Goal: Task Accomplishment & Management: Manage account settings

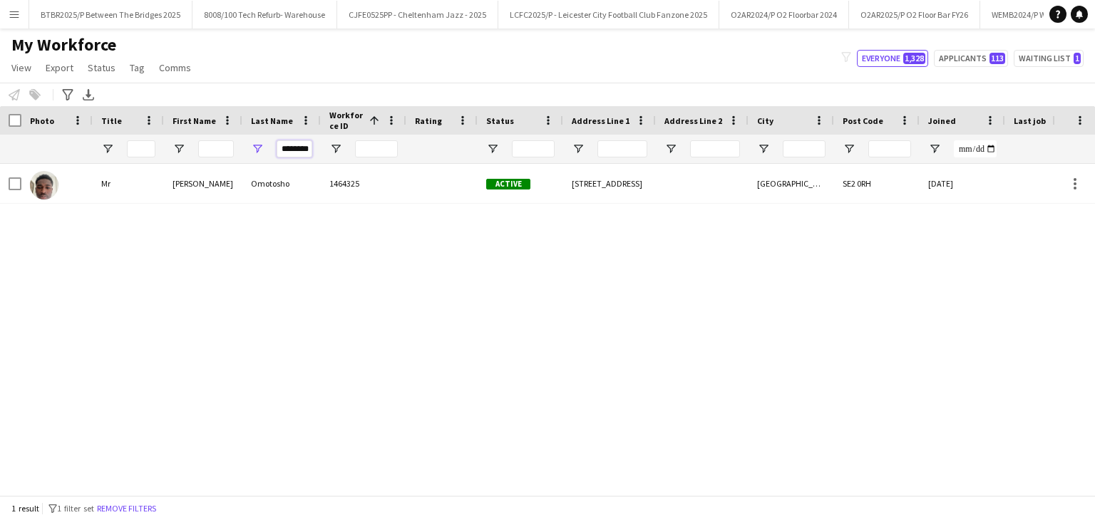
click at [298, 151] on input "********" at bounding box center [295, 148] width 36 height 17
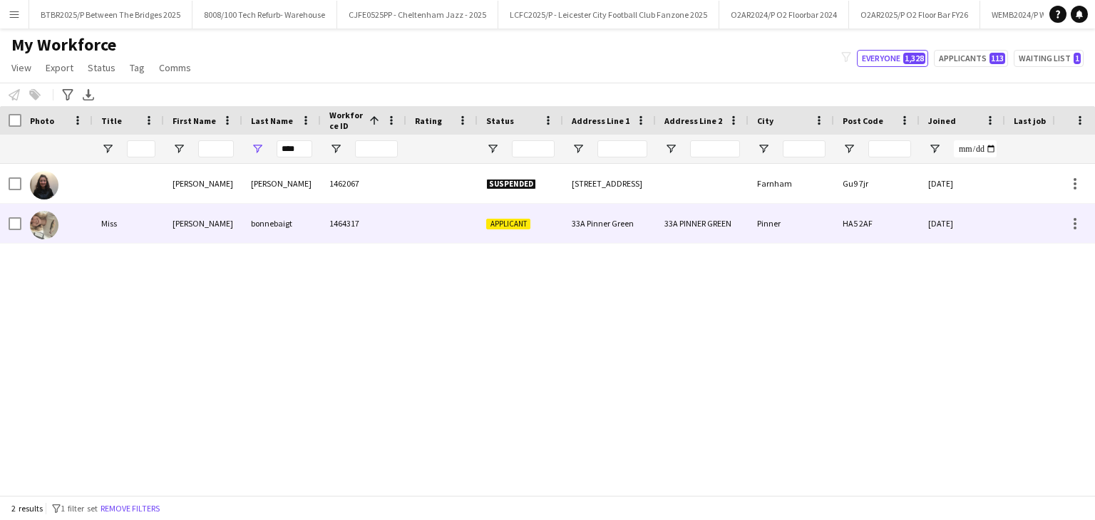
click at [411, 242] on div at bounding box center [441, 223] width 71 height 39
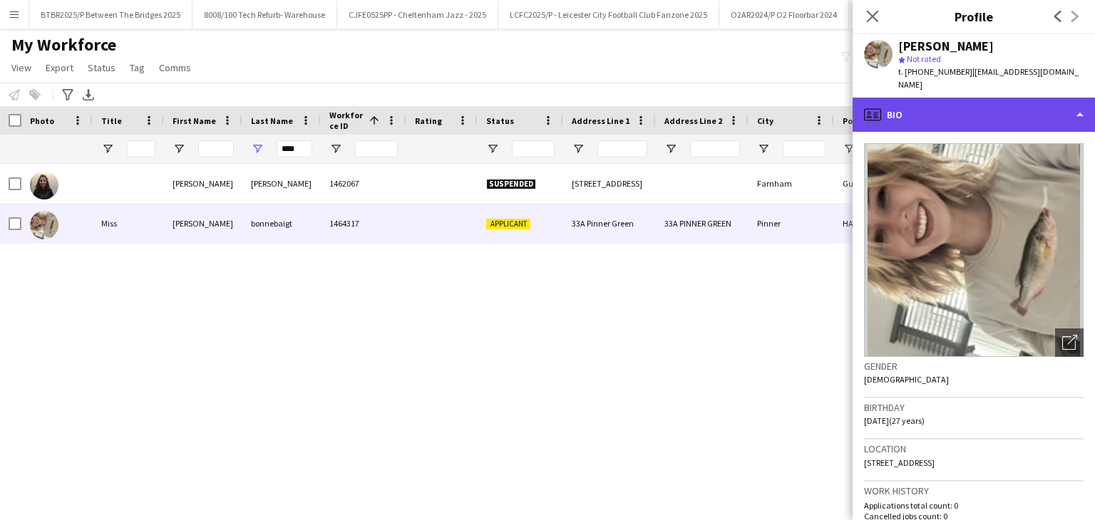
click at [1042, 113] on div "profile Bio" at bounding box center [974, 115] width 242 height 34
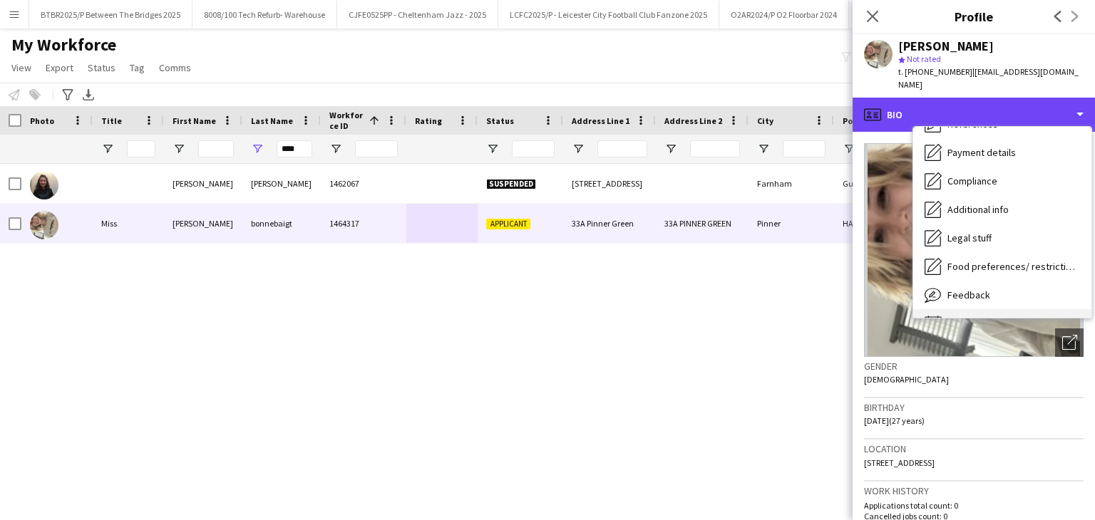
scroll to position [191, 0]
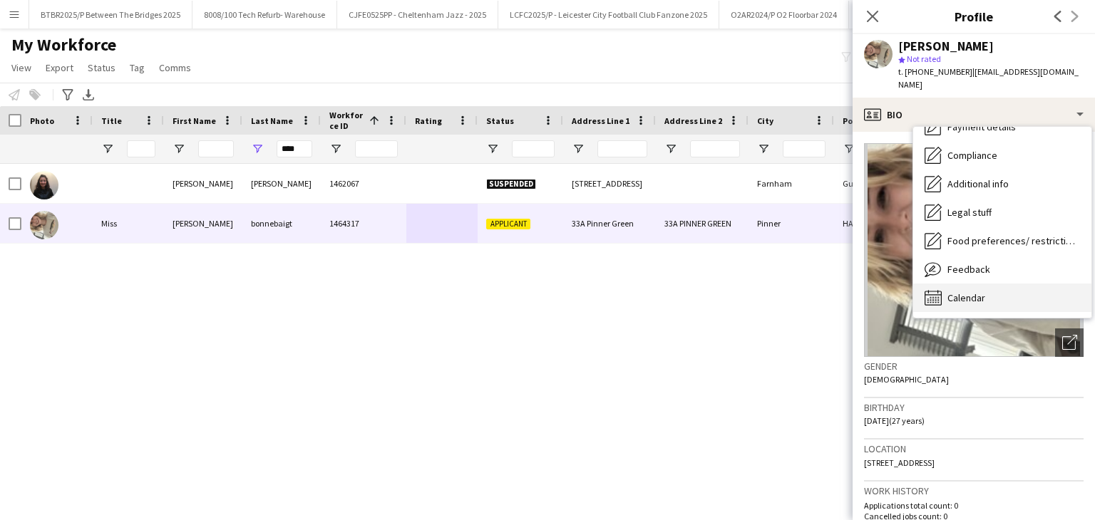
click at [988, 287] on div "Calendar Calendar" at bounding box center [1002, 298] width 178 height 29
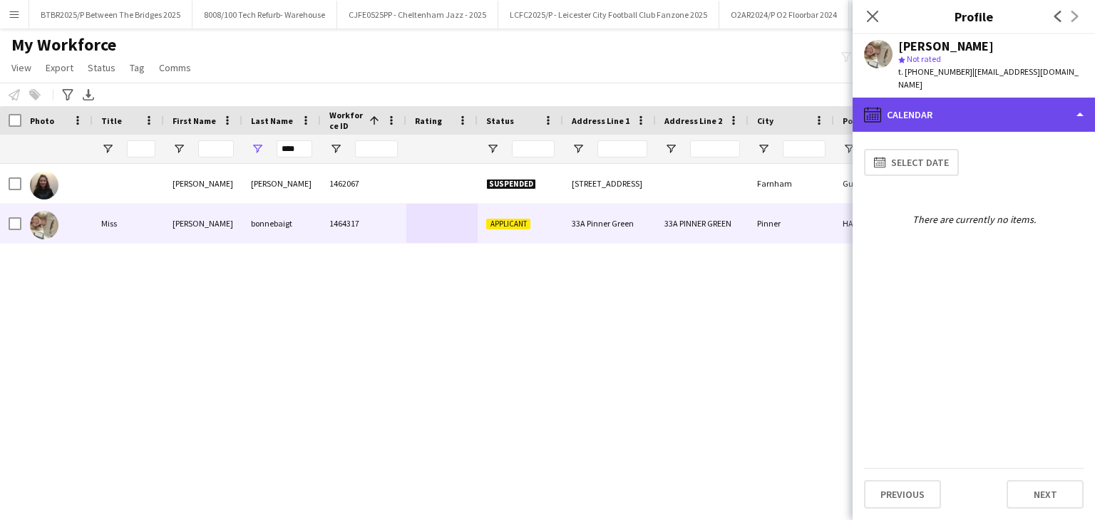
click at [938, 108] on div "calendar-full Calendar" at bounding box center [974, 115] width 242 height 34
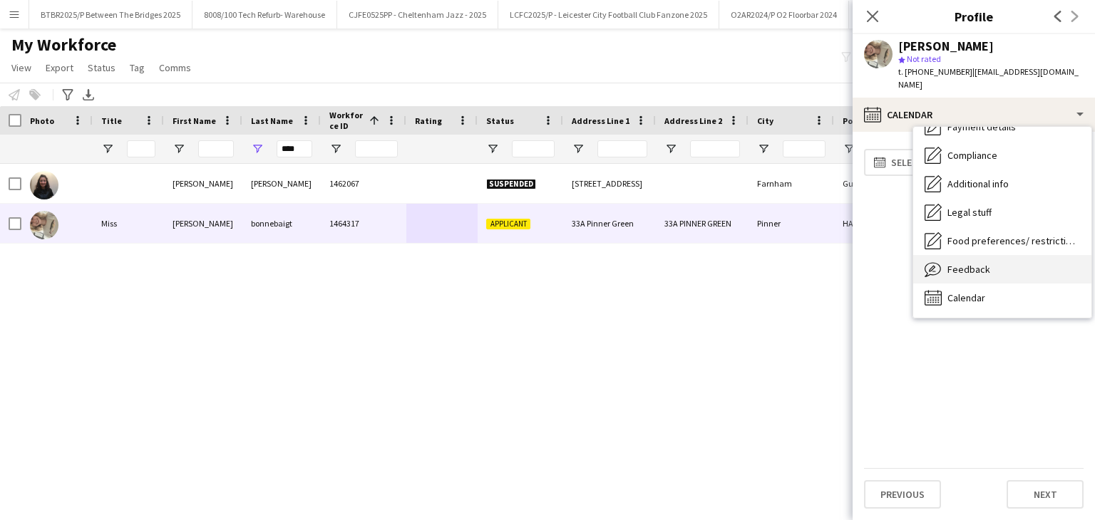
click at [1019, 265] on div "Feedback Feedback" at bounding box center [1002, 269] width 178 height 29
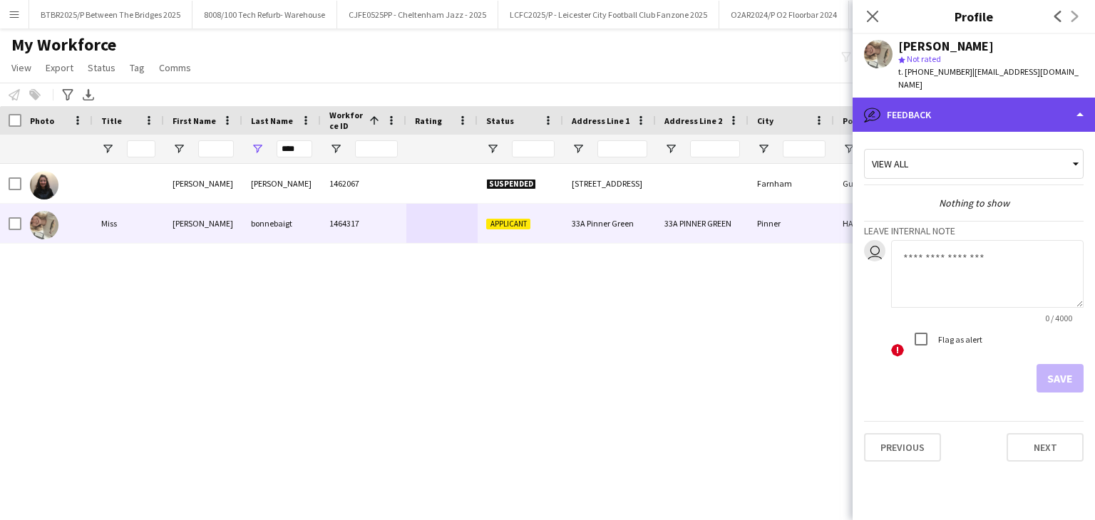
click at [981, 108] on div "bubble-pencil Feedback" at bounding box center [974, 115] width 242 height 34
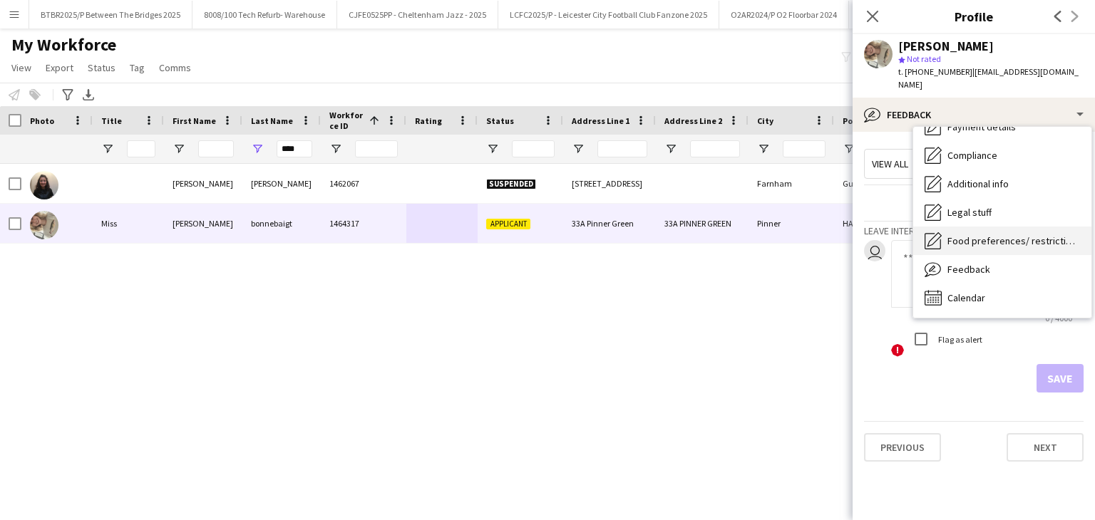
click at [998, 227] on div "Food preferences/ restrictions Food preferences/ restrictions" at bounding box center [1002, 241] width 178 height 29
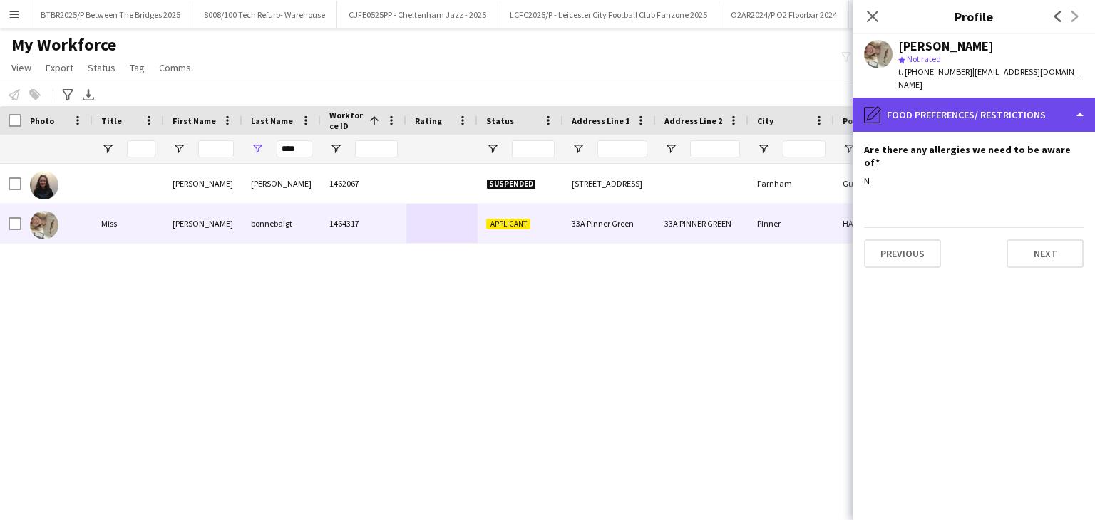
click at [974, 102] on div "pencil4 Food preferences/ restrictions" at bounding box center [974, 115] width 242 height 34
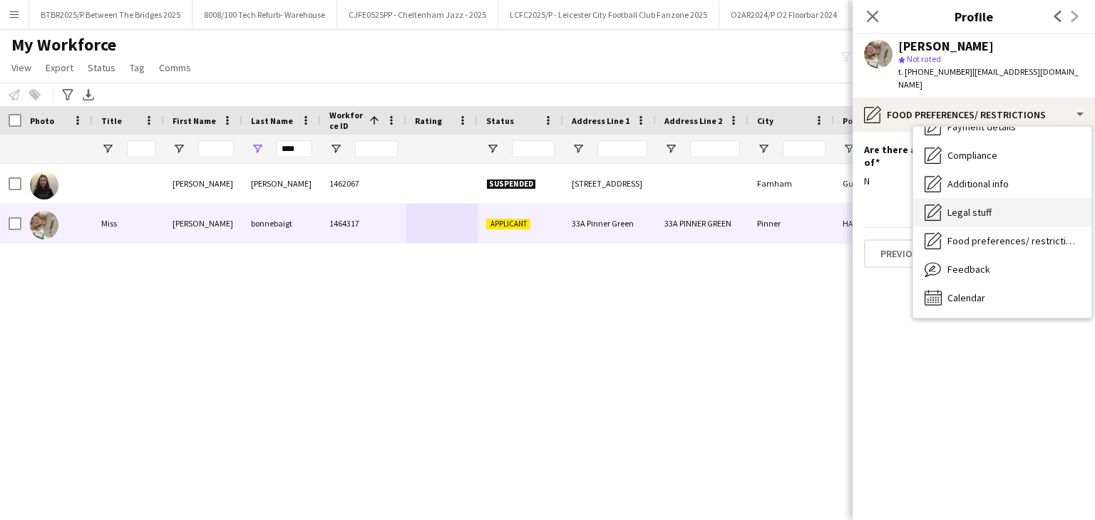
click at [970, 208] on div "Legal stuff Legal stuff" at bounding box center [1002, 212] width 178 height 29
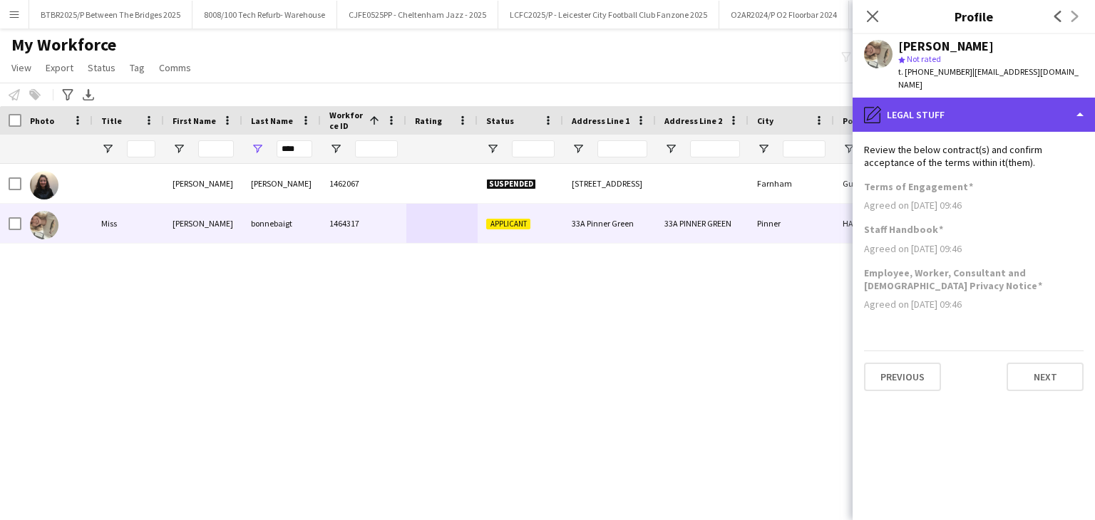
click at [958, 103] on div "pencil4 Legal stuff" at bounding box center [974, 115] width 242 height 34
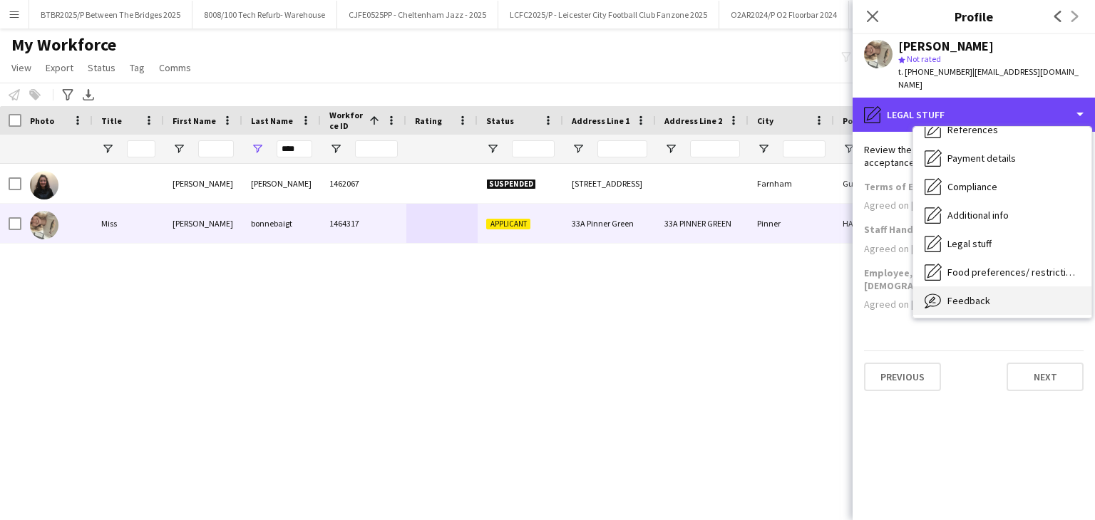
scroll to position [120, 0]
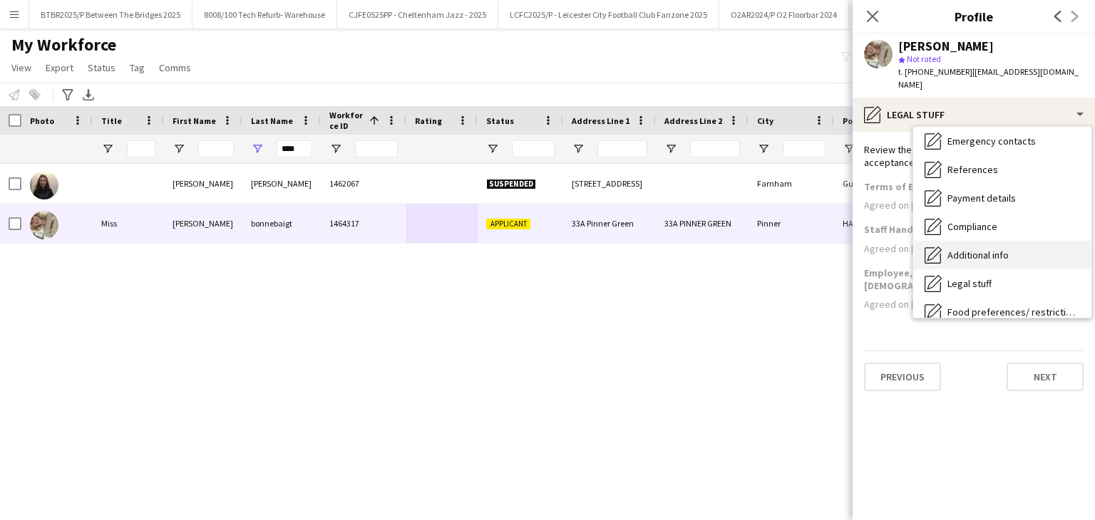
click at [992, 249] on span "Additional info" at bounding box center [978, 255] width 61 height 13
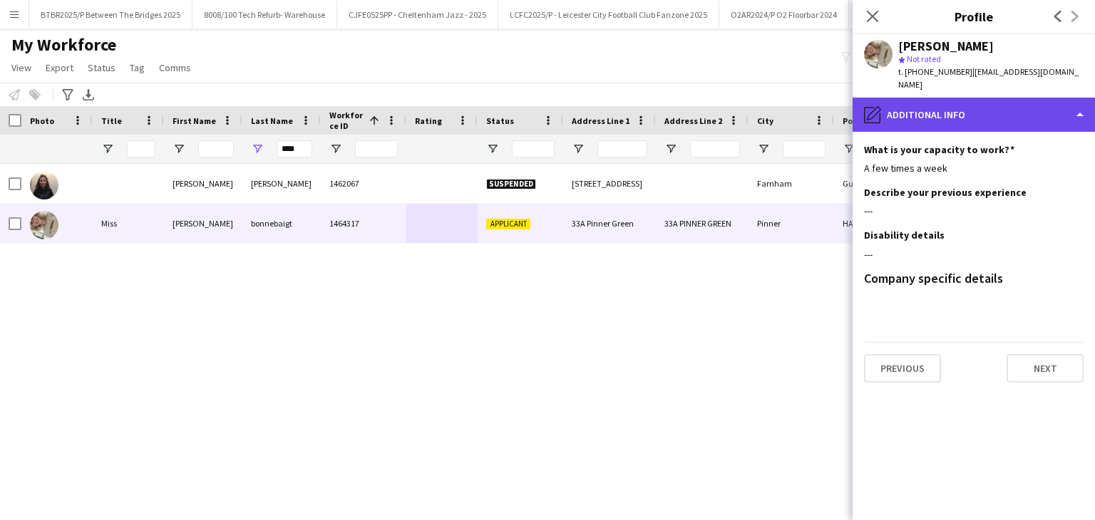
click at [951, 105] on div "pencil4 Additional info" at bounding box center [974, 115] width 242 height 34
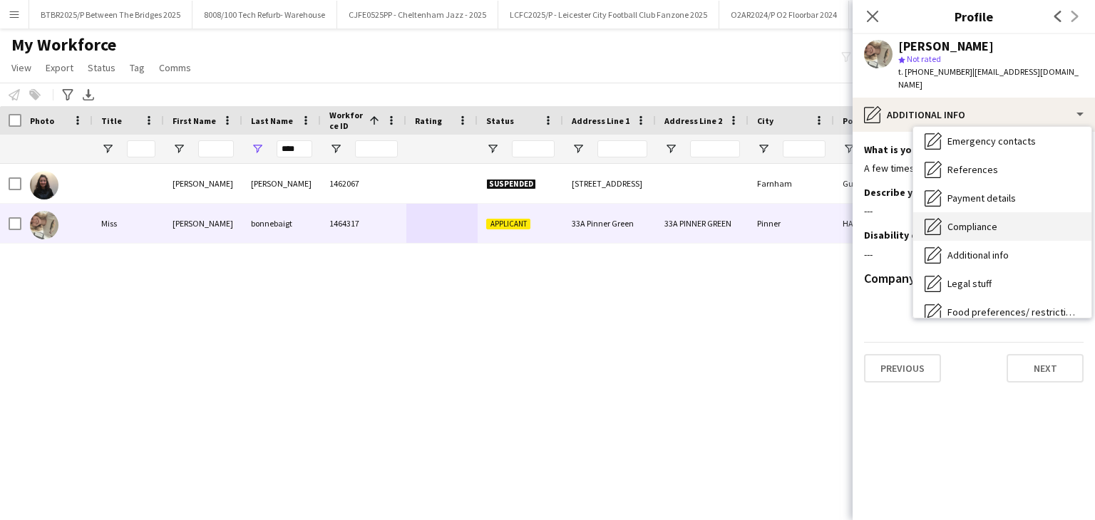
click at [996, 212] on div "Compliance Compliance" at bounding box center [1002, 226] width 178 height 29
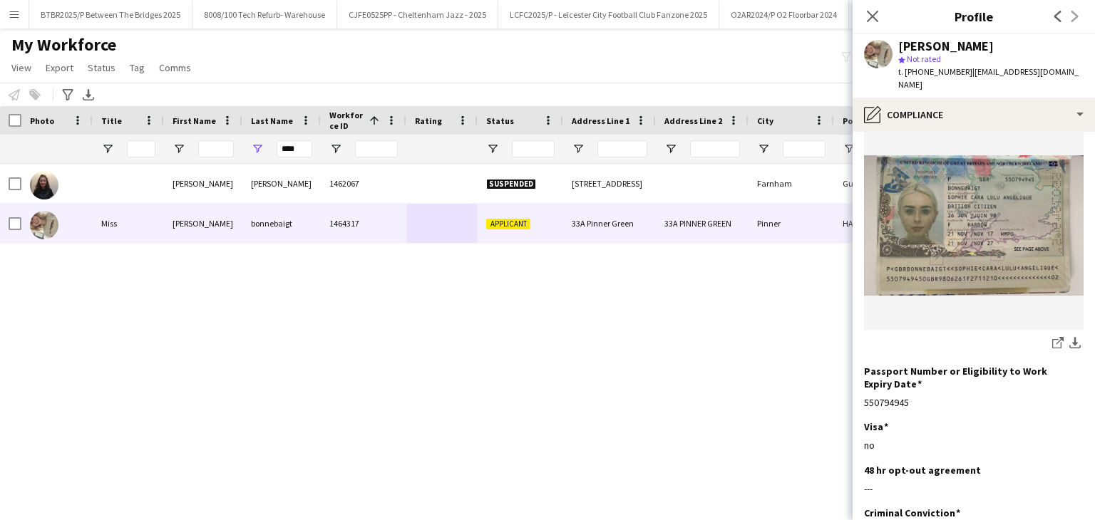
scroll to position [152, 0]
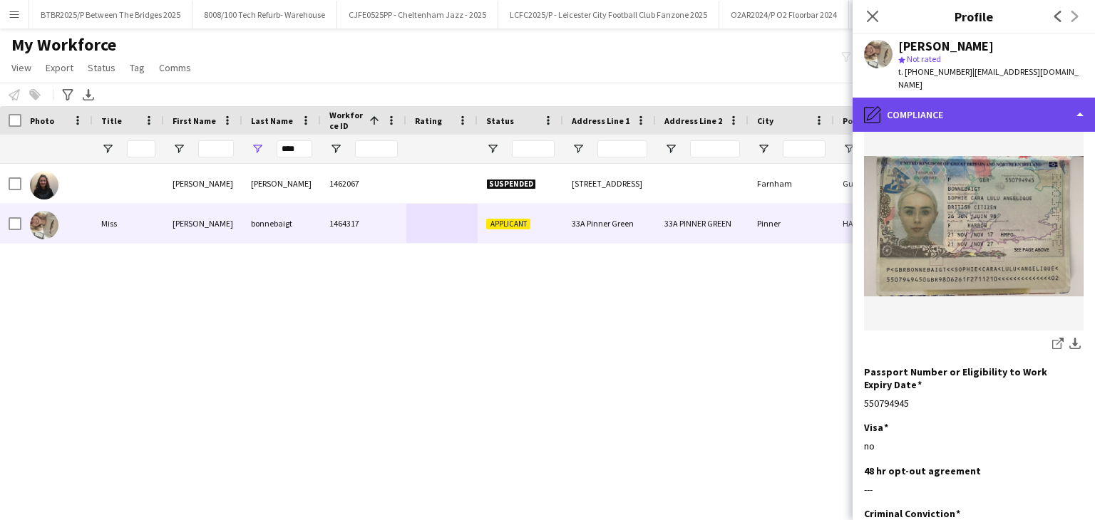
click at [965, 101] on div "pencil4 Compliance" at bounding box center [974, 115] width 242 height 34
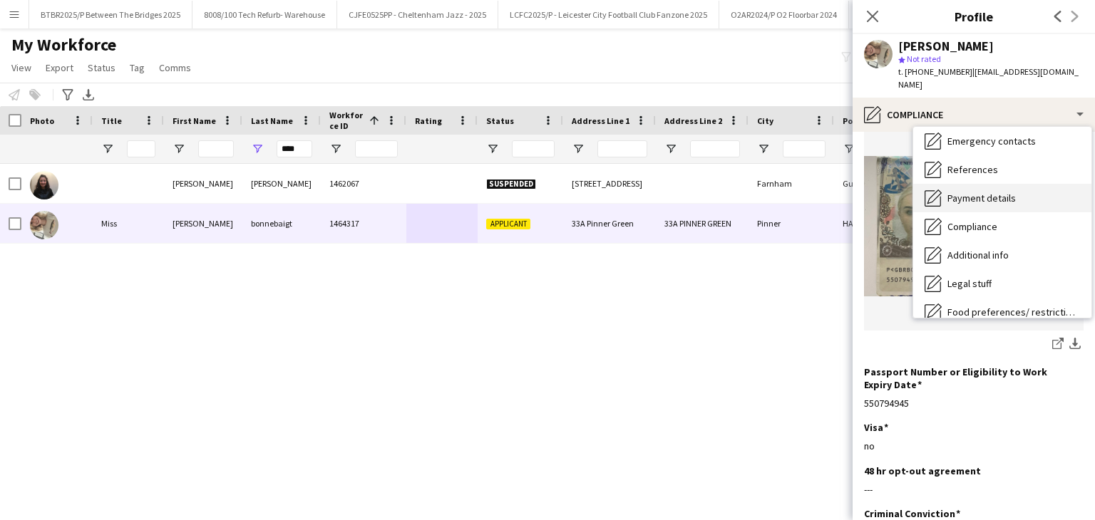
click at [996, 192] on span "Payment details" at bounding box center [982, 198] width 68 height 13
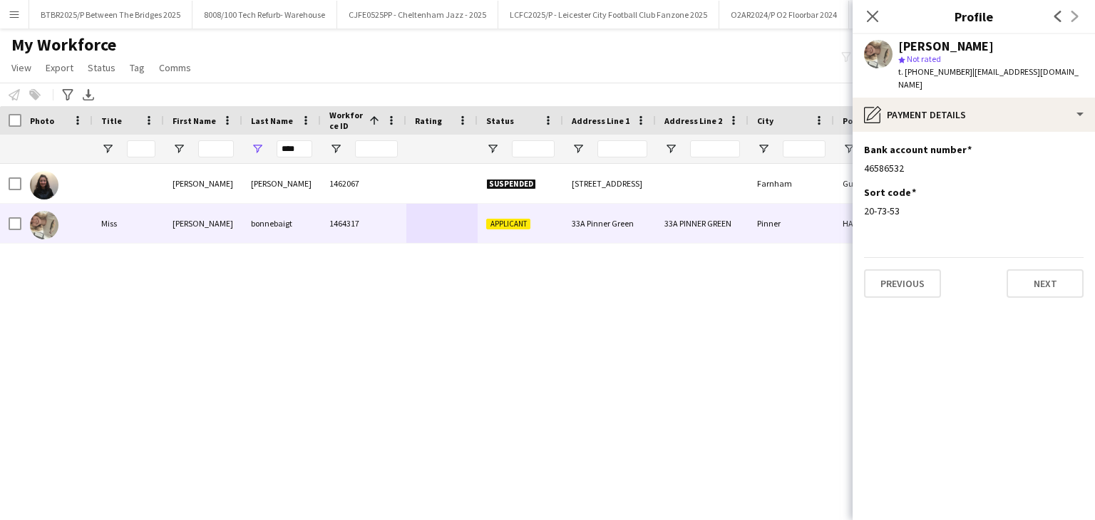
scroll to position [0, 0]
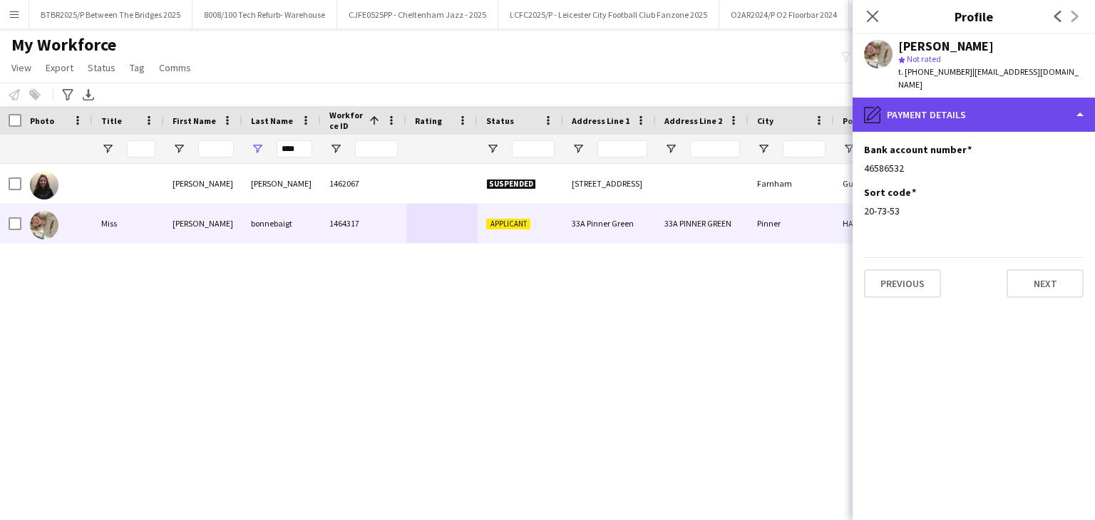
click at [960, 109] on div "pencil4 Payment details" at bounding box center [974, 115] width 242 height 34
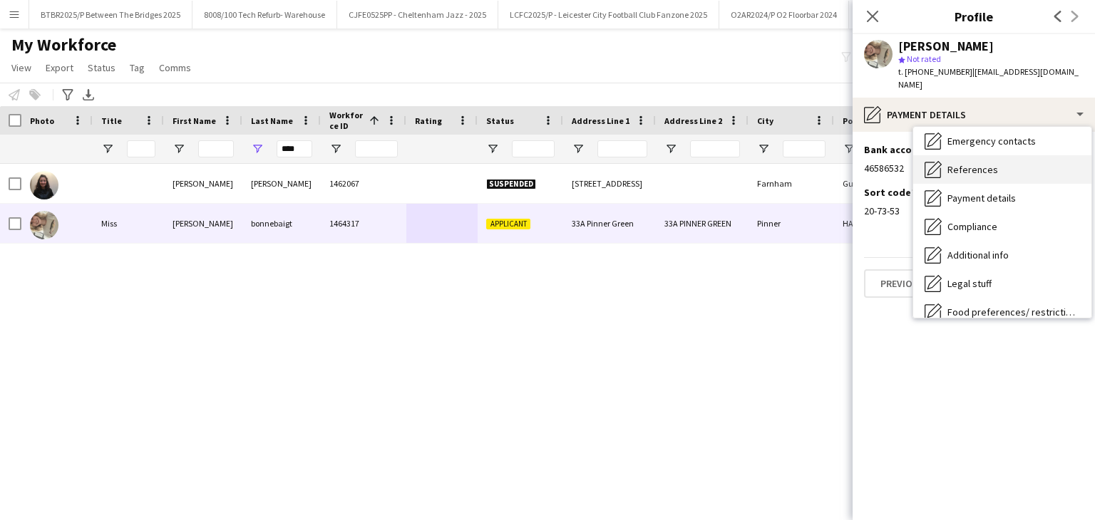
click at [986, 163] on span "References" at bounding box center [973, 169] width 51 height 13
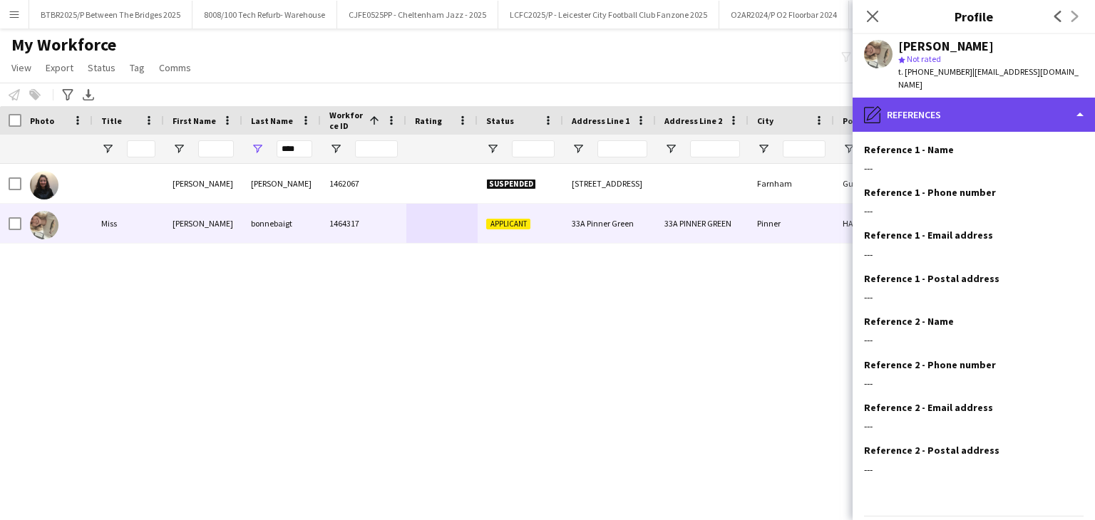
click at [965, 103] on div "pencil4 References" at bounding box center [974, 115] width 242 height 34
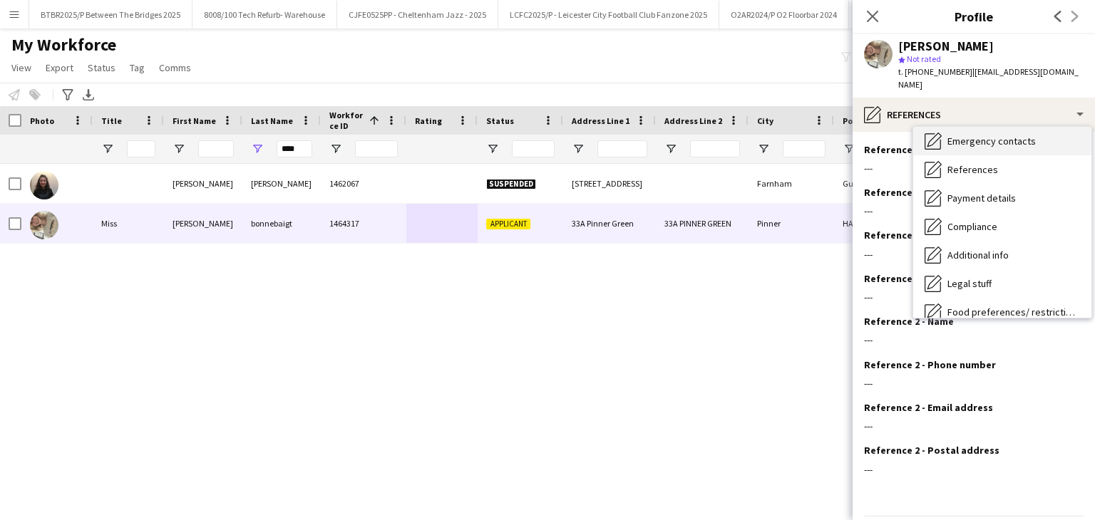
click at [977, 139] on div "Emergency contacts Emergency contacts" at bounding box center [1002, 141] width 178 height 29
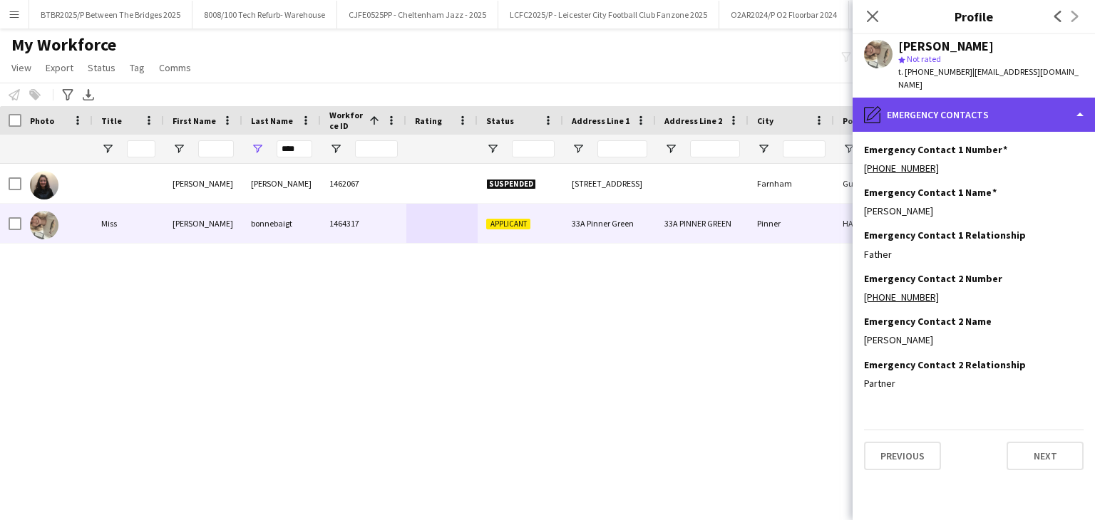
click at [958, 111] on div "pencil4 Emergency contacts" at bounding box center [974, 115] width 242 height 34
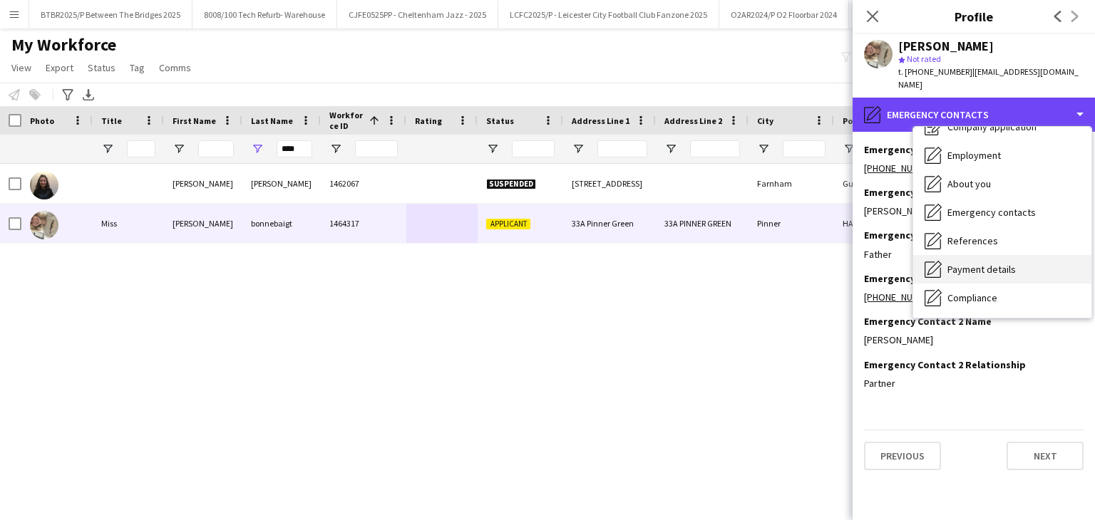
scroll to position [48, 0]
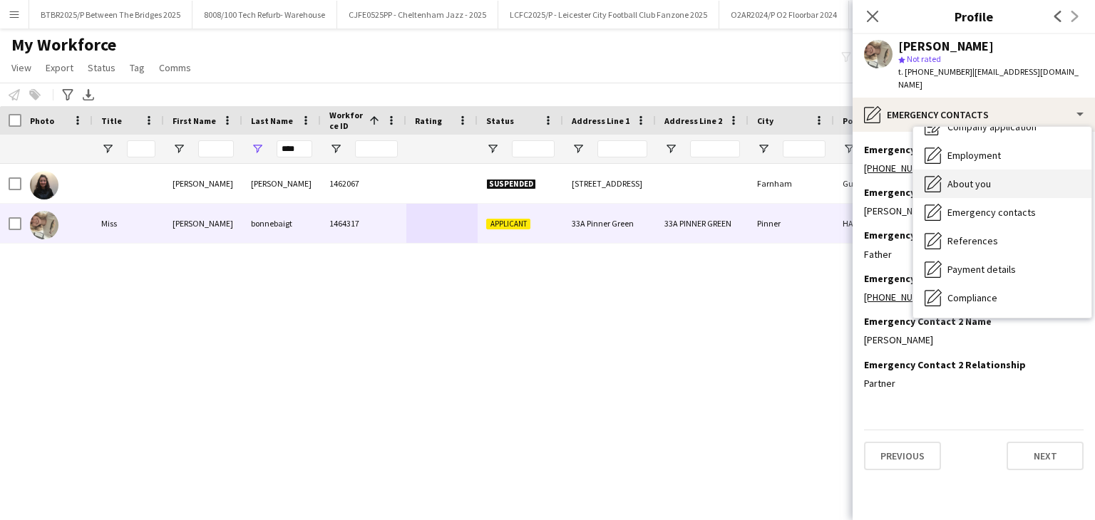
click at [989, 178] on span "About you" at bounding box center [969, 184] width 43 height 13
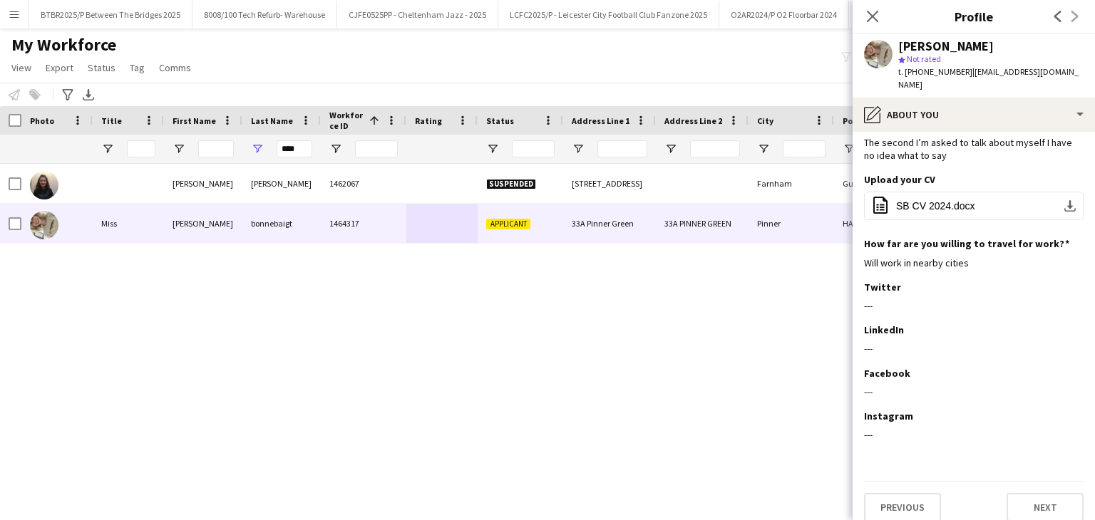
scroll to position [0, 0]
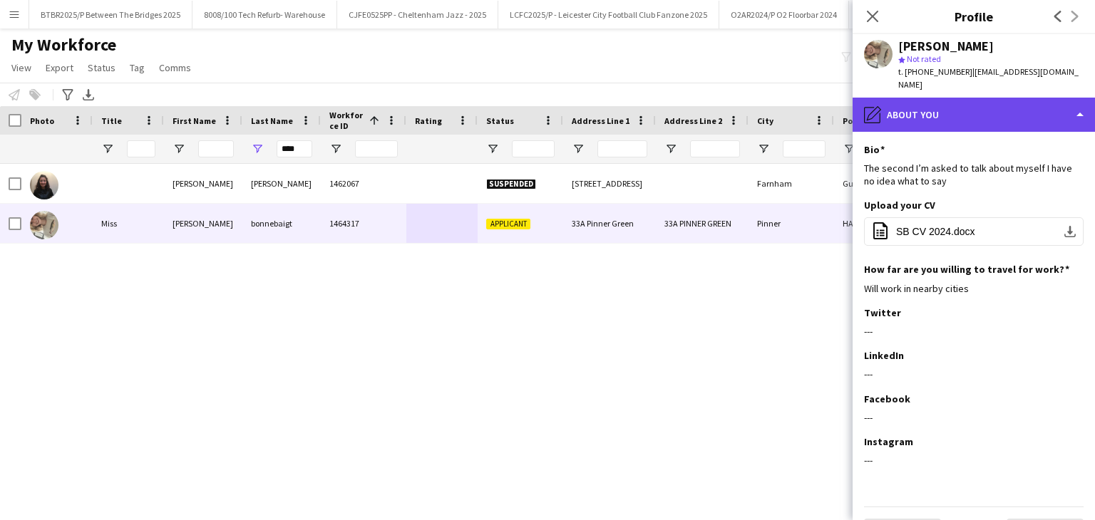
click at [973, 98] on div "pencil4 About you" at bounding box center [974, 115] width 242 height 34
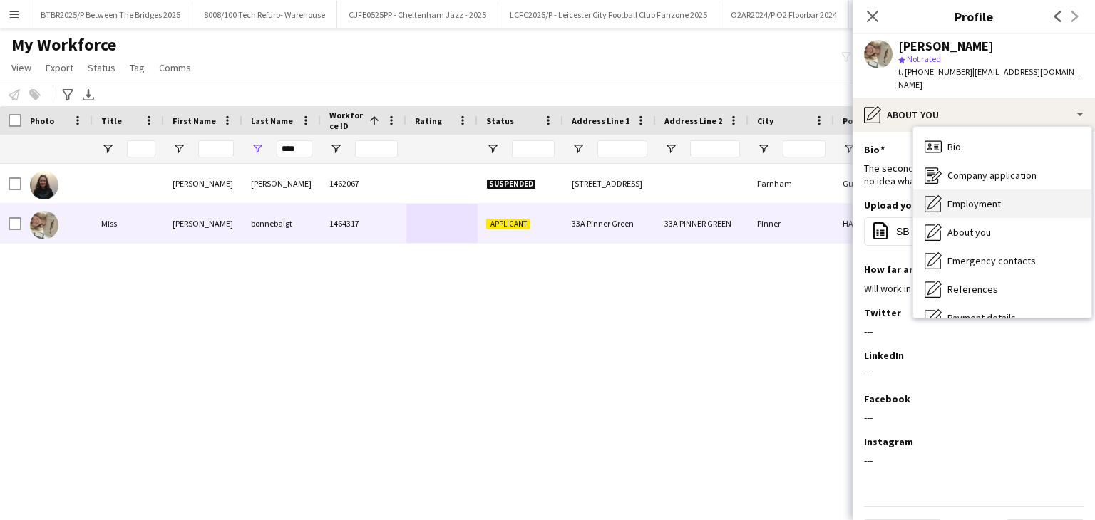
click at [1009, 190] on div "Employment Employment" at bounding box center [1002, 204] width 178 height 29
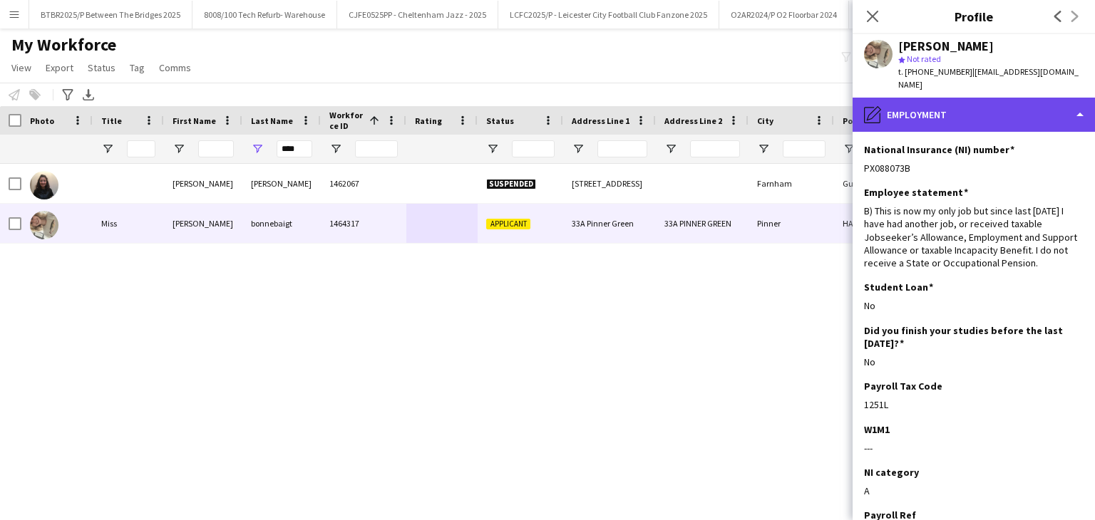
click at [993, 113] on div "pencil4 Employment" at bounding box center [974, 115] width 242 height 34
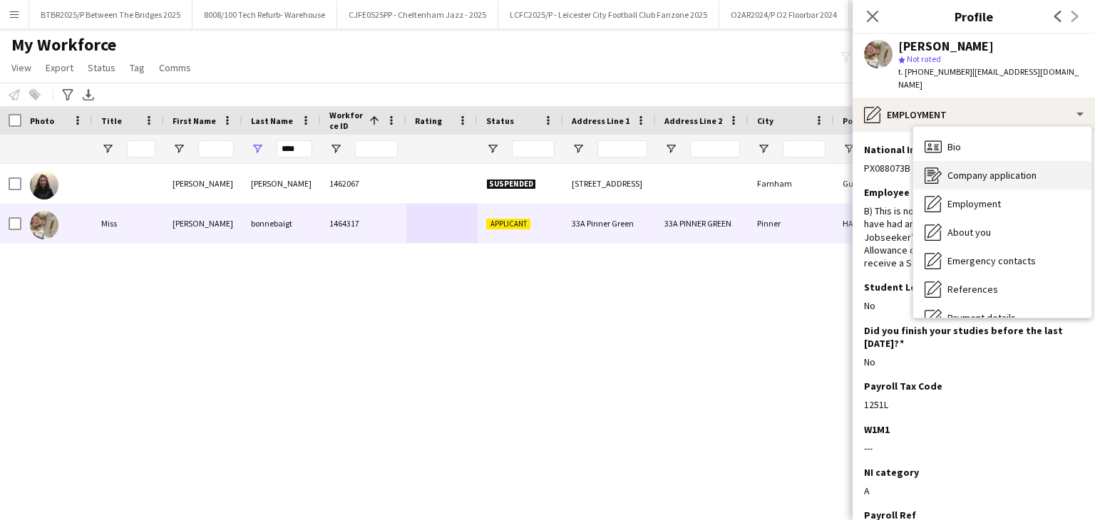
click at [993, 169] on span "Company application" at bounding box center [992, 175] width 89 height 13
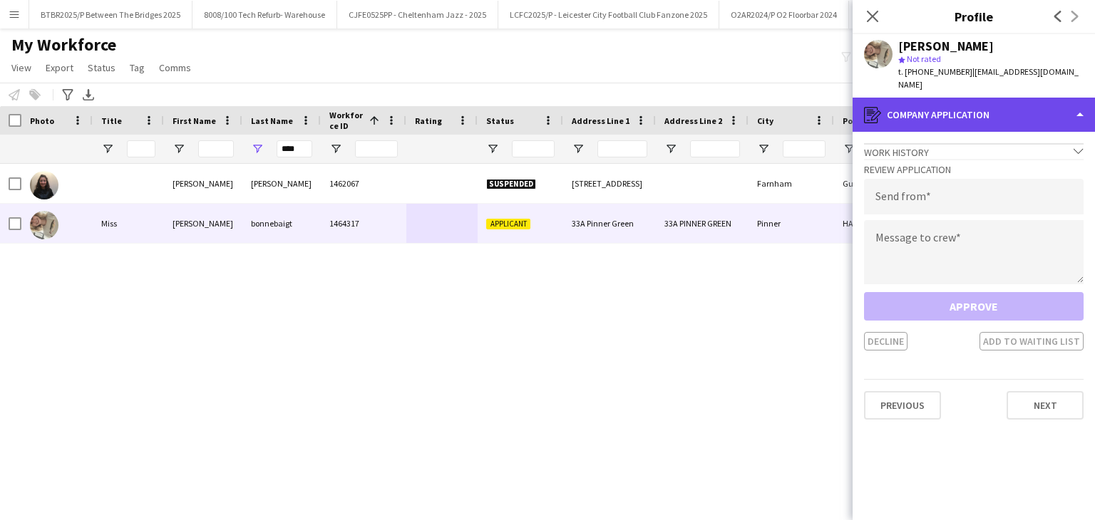
click at [962, 102] on div "register Company application" at bounding box center [974, 115] width 242 height 34
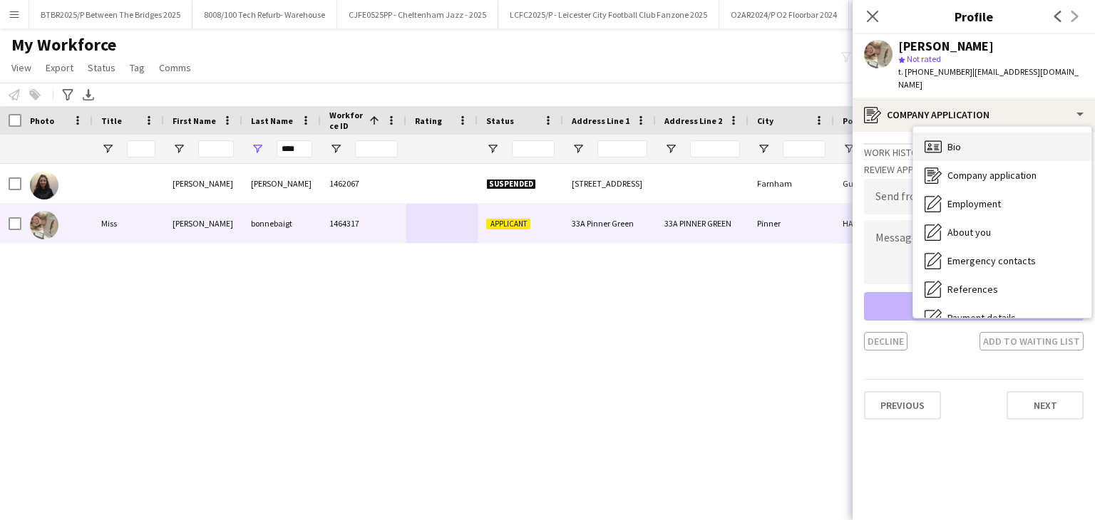
click at [978, 138] on div "Bio Bio" at bounding box center [1002, 147] width 178 height 29
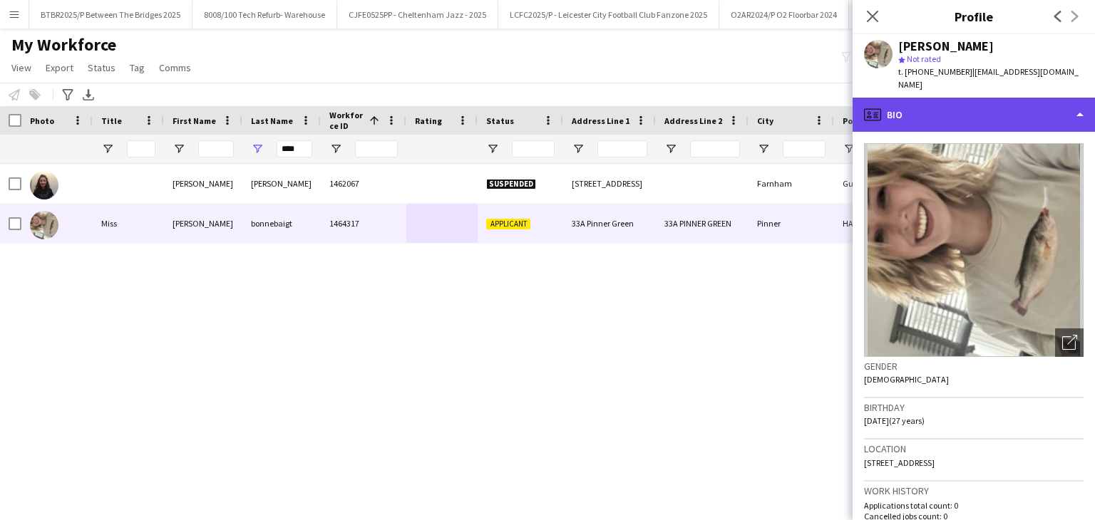
click at [960, 109] on div "profile Bio" at bounding box center [974, 115] width 242 height 34
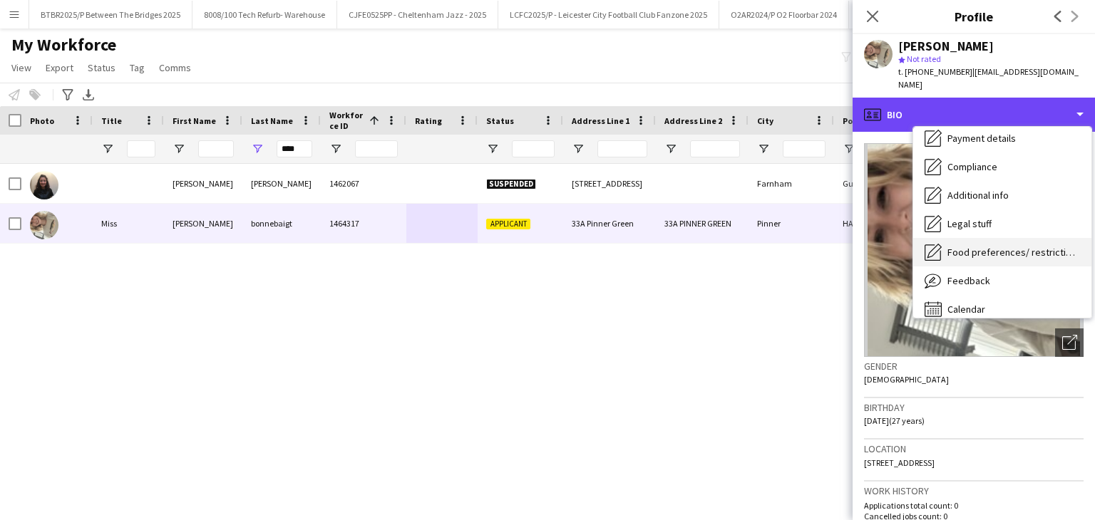
scroll to position [191, 0]
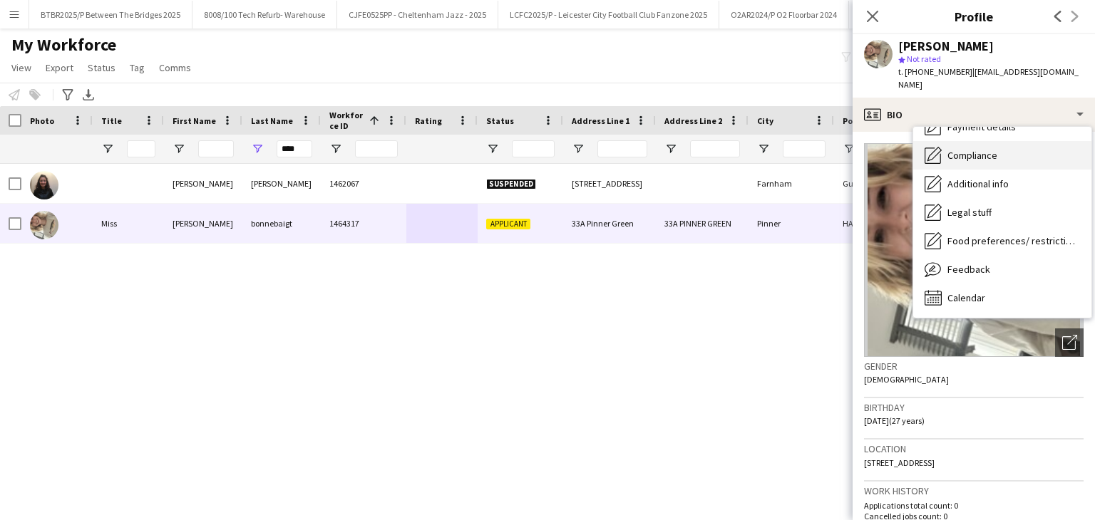
click at [993, 149] on span "Compliance" at bounding box center [973, 155] width 50 height 13
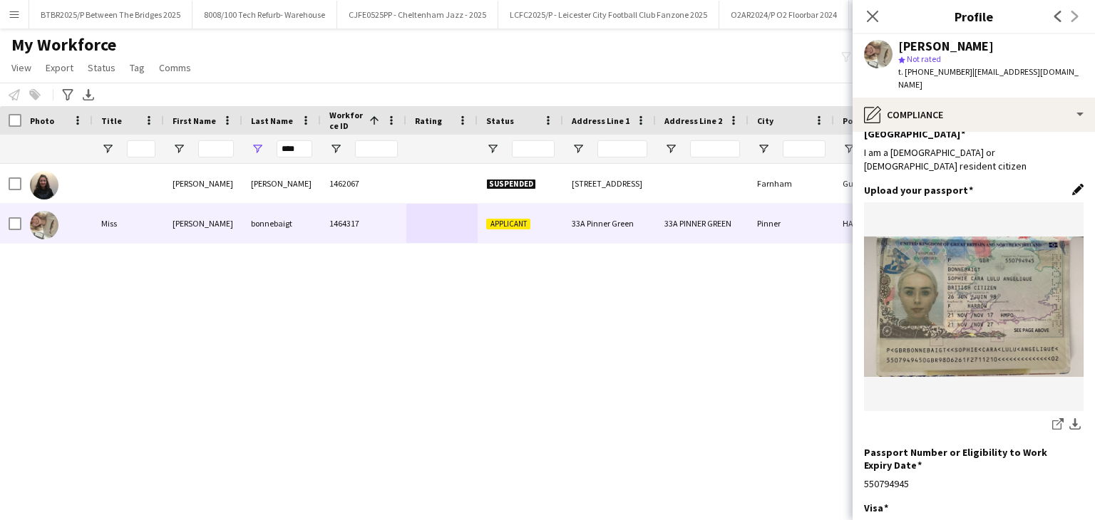
click at [1072, 184] on app-icon "Edit this field" at bounding box center [1077, 189] width 11 height 11
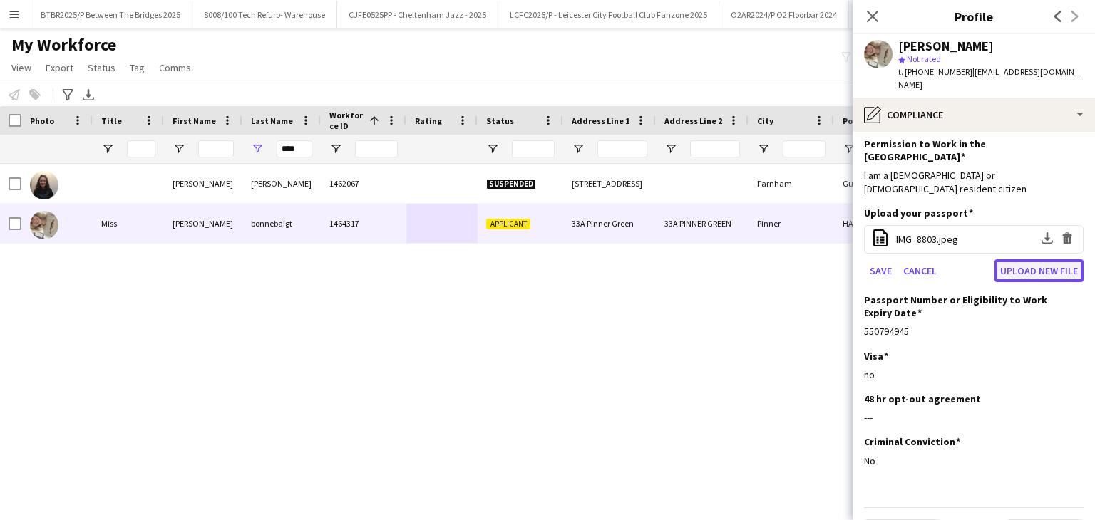
click at [1041, 260] on button "Upload new file" at bounding box center [1039, 271] width 89 height 23
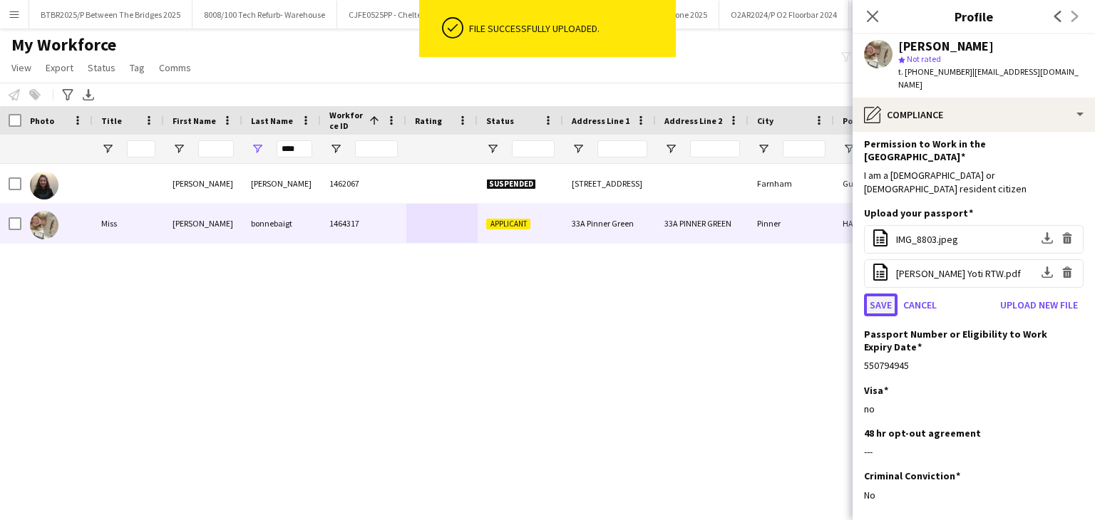
click at [892, 294] on button "Save" at bounding box center [881, 305] width 34 height 23
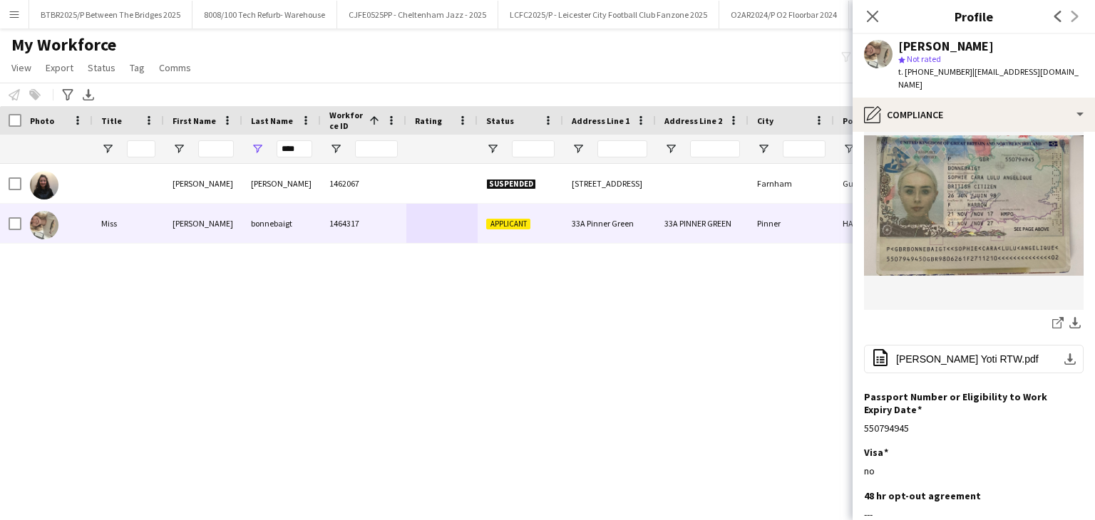
scroll to position [269, 0]
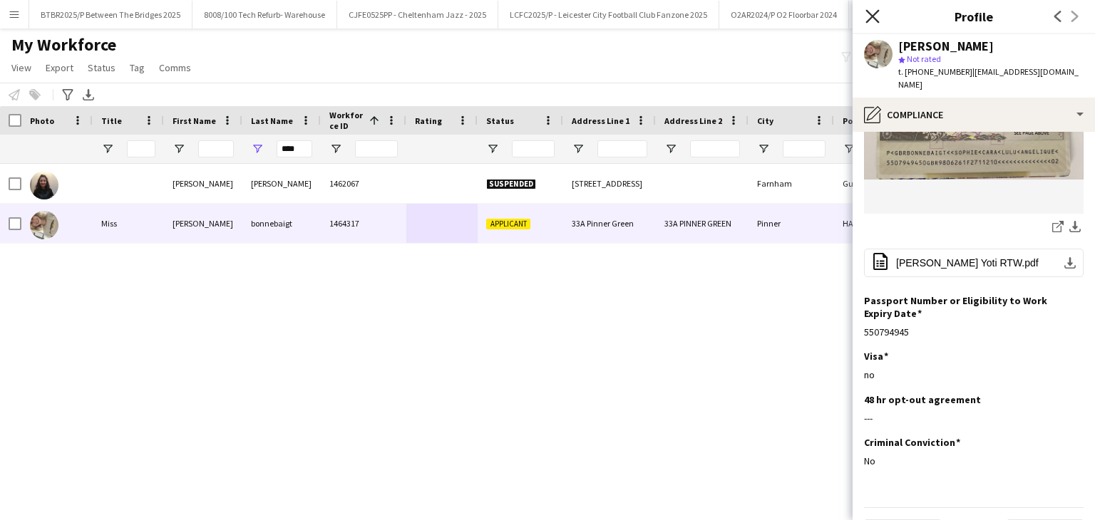
click at [871, 21] on icon "Close pop-in" at bounding box center [873, 16] width 14 height 14
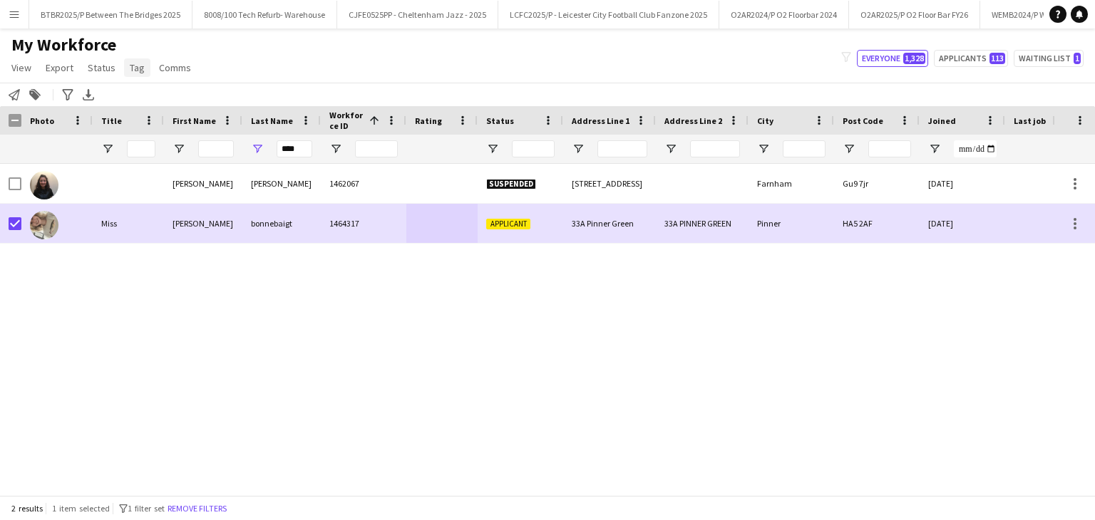
click at [135, 66] on span "Tag" at bounding box center [137, 67] width 15 height 13
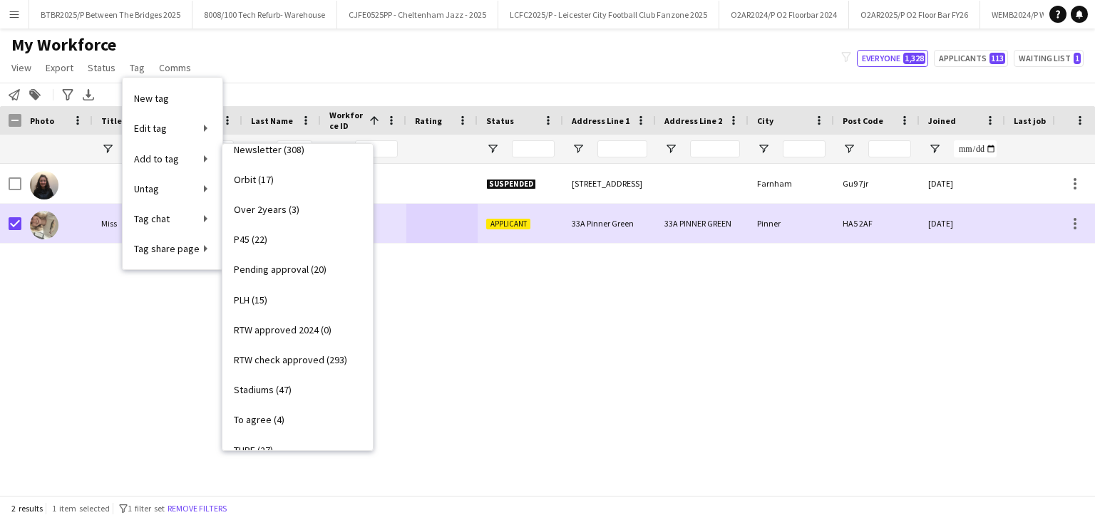
scroll to position [499, 0]
click at [299, 357] on span "RTW check approved (293)" at bounding box center [290, 358] width 113 height 13
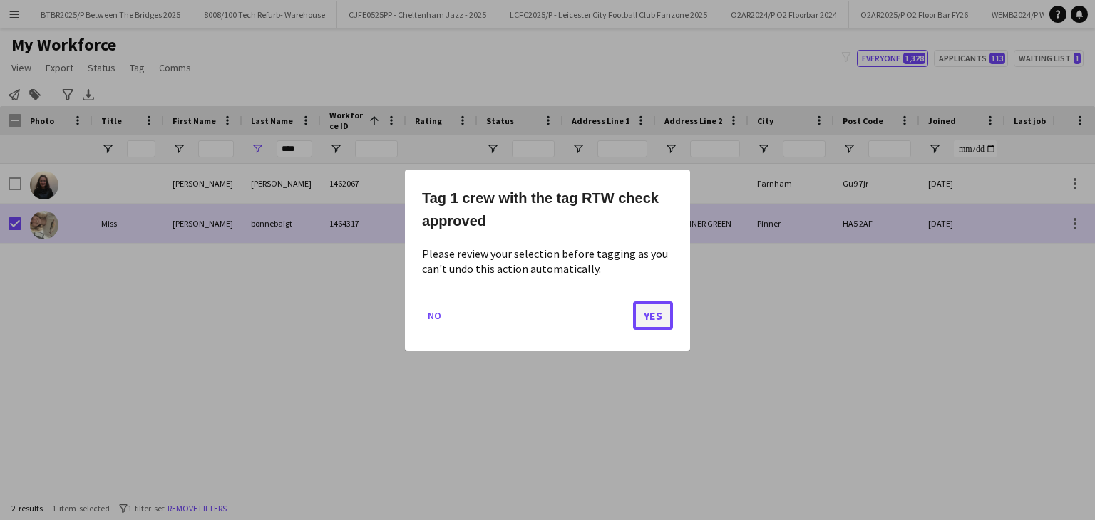
click at [659, 326] on button "Yes" at bounding box center [653, 315] width 40 height 29
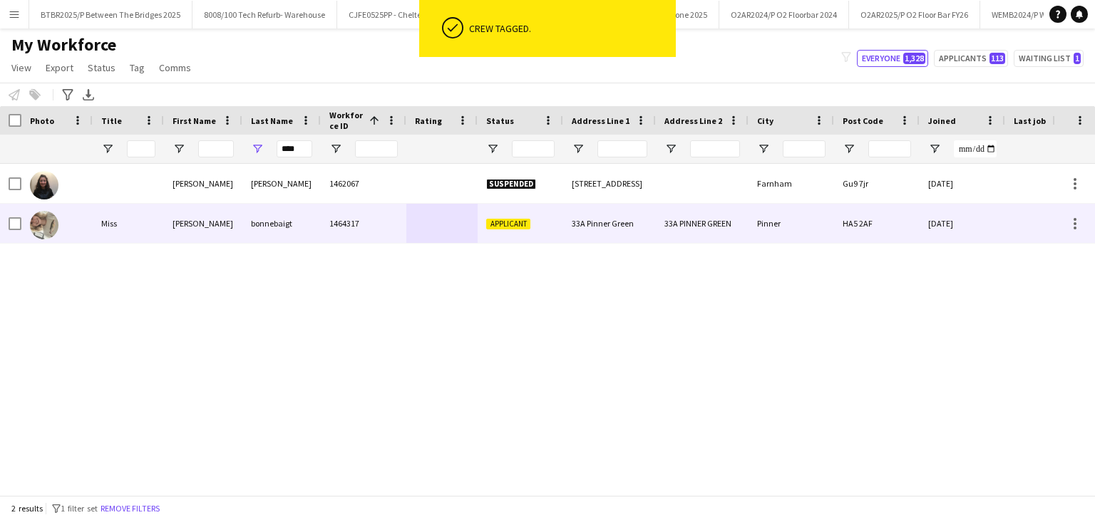
click at [333, 235] on div "1464317" at bounding box center [364, 223] width 86 height 39
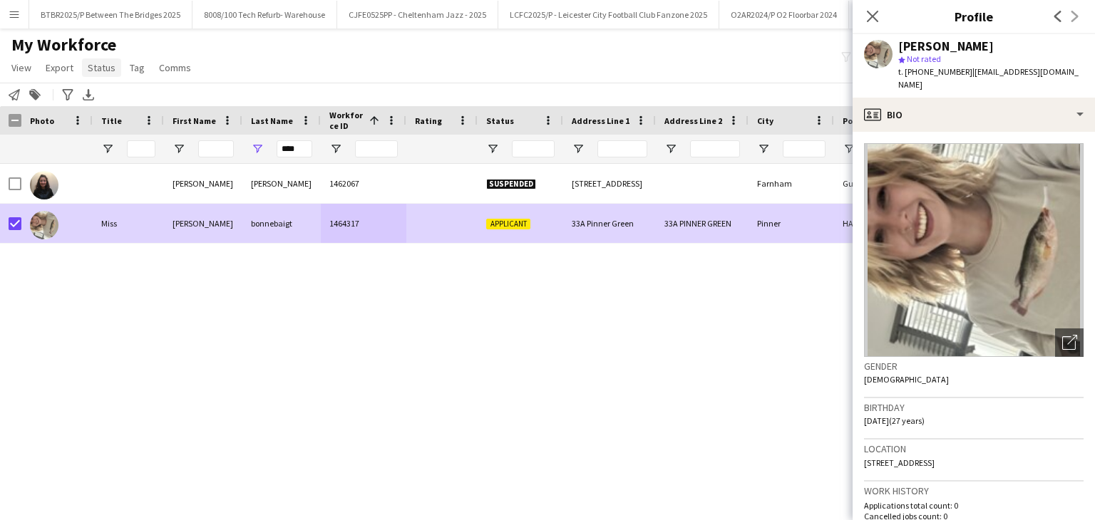
click at [104, 72] on span "Status" at bounding box center [102, 67] width 28 height 13
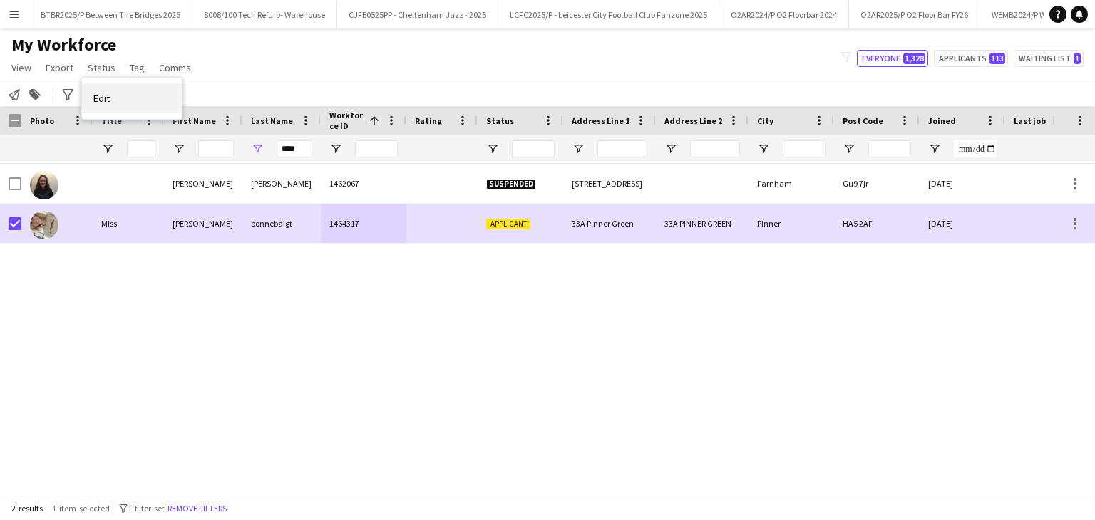
click at [107, 98] on span "Edit" at bounding box center [101, 98] width 16 height 13
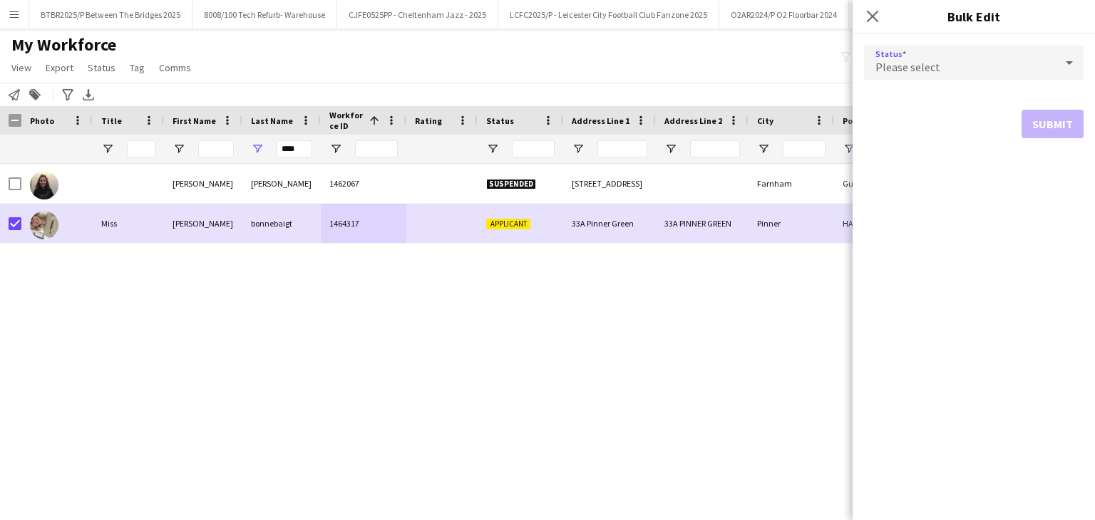
click at [990, 52] on div "Please select" at bounding box center [959, 63] width 191 height 34
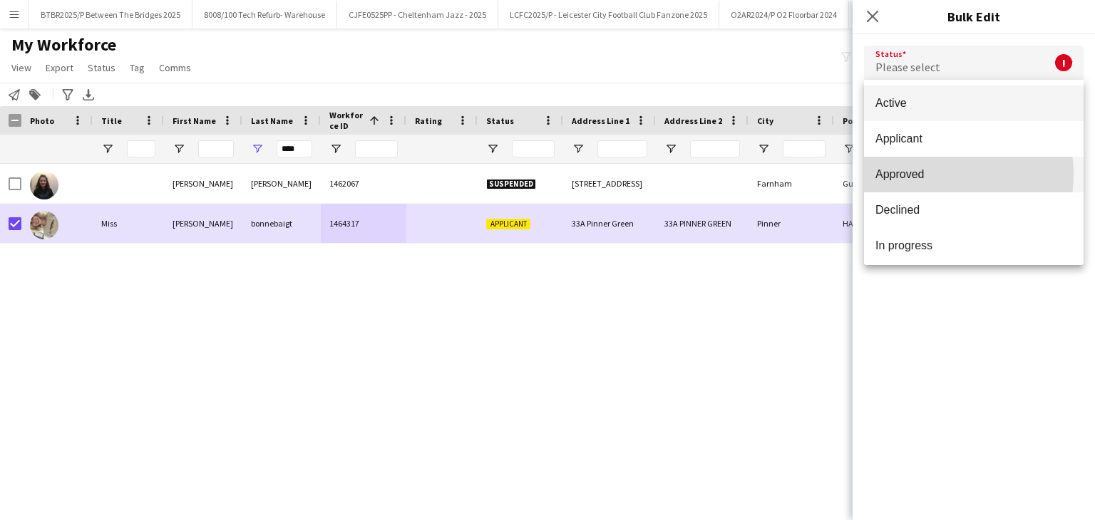
click at [930, 175] on span "Approved" at bounding box center [974, 175] width 197 height 14
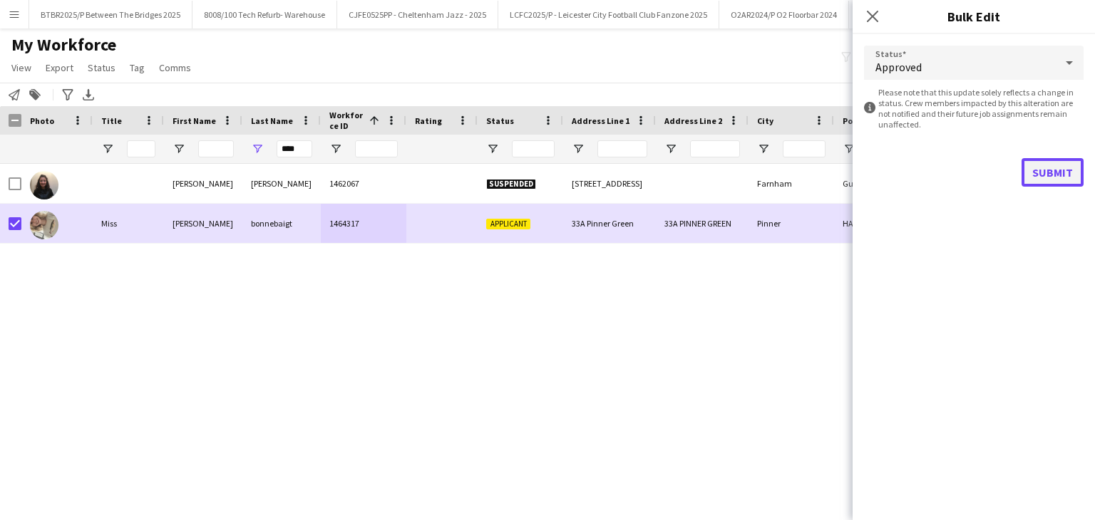
click at [1067, 169] on button "Submit" at bounding box center [1053, 172] width 62 height 29
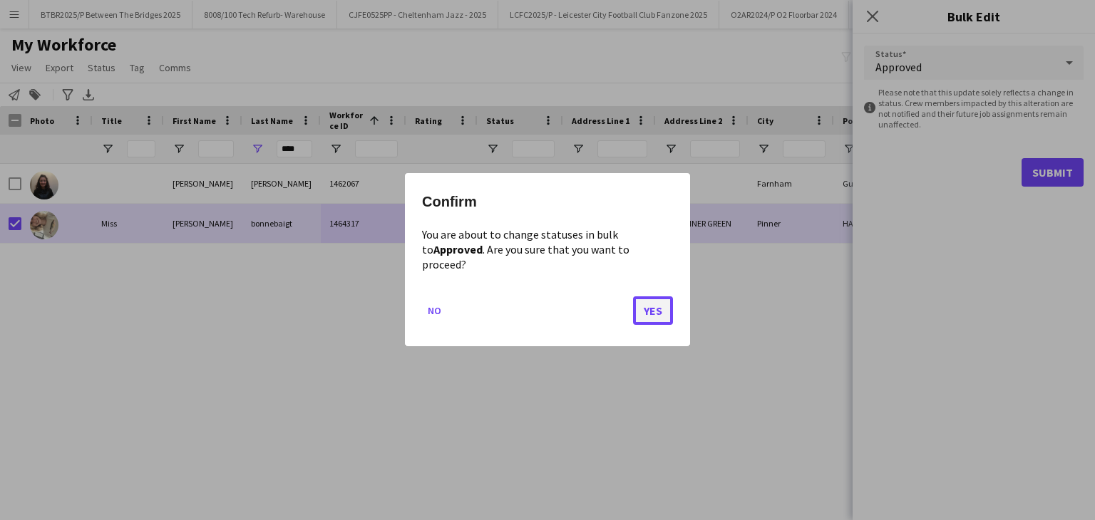
click at [663, 297] on button "Yes" at bounding box center [653, 311] width 40 height 29
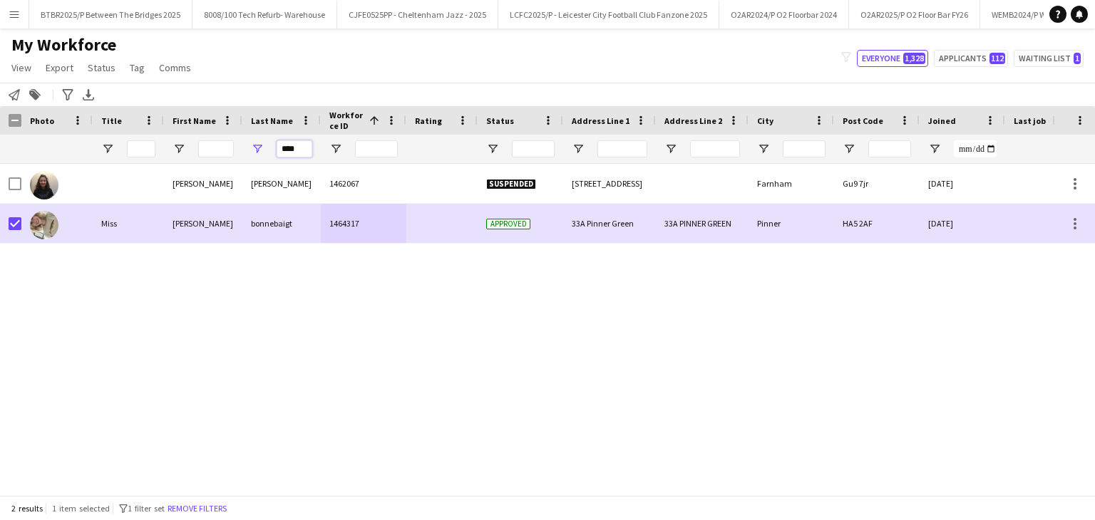
click at [287, 140] on input "****" at bounding box center [295, 148] width 36 height 17
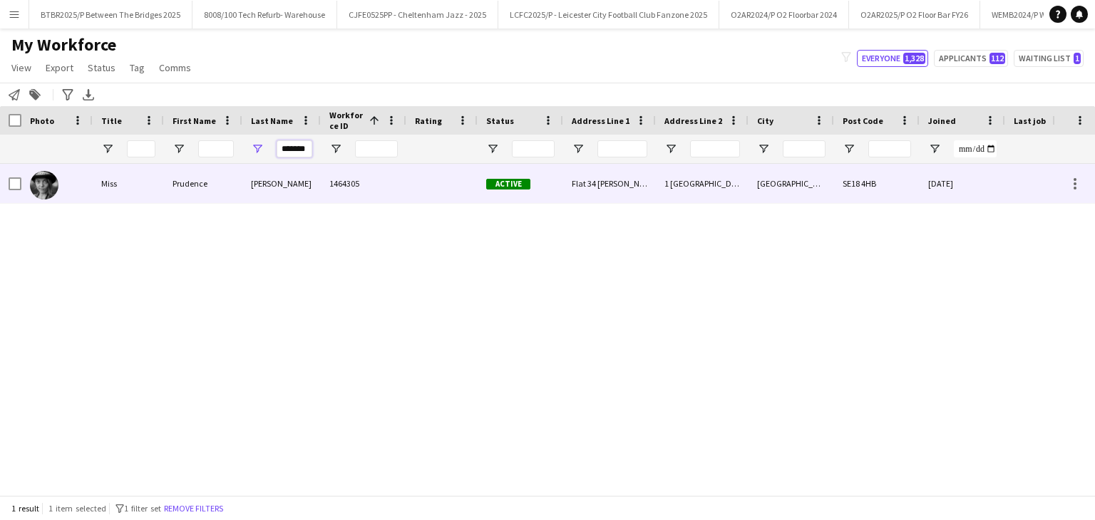
type input "*******"
click at [302, 180] on div "[PERSON_NAME]" at bounding box center [281, 183] width 78 height 39
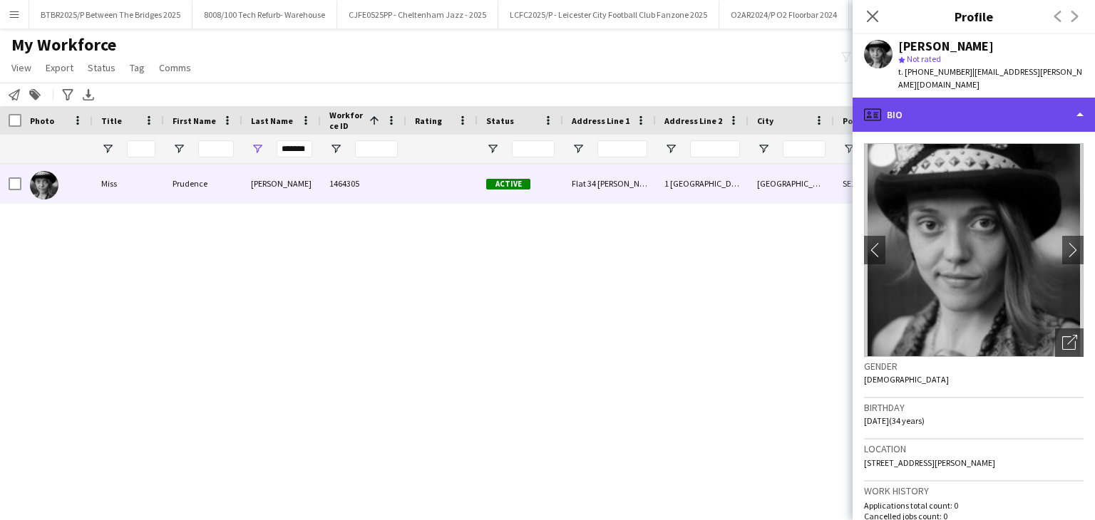
click at [1018, 106] on div "profile Bio" at bounding box center [974, 115] width 242 height 34
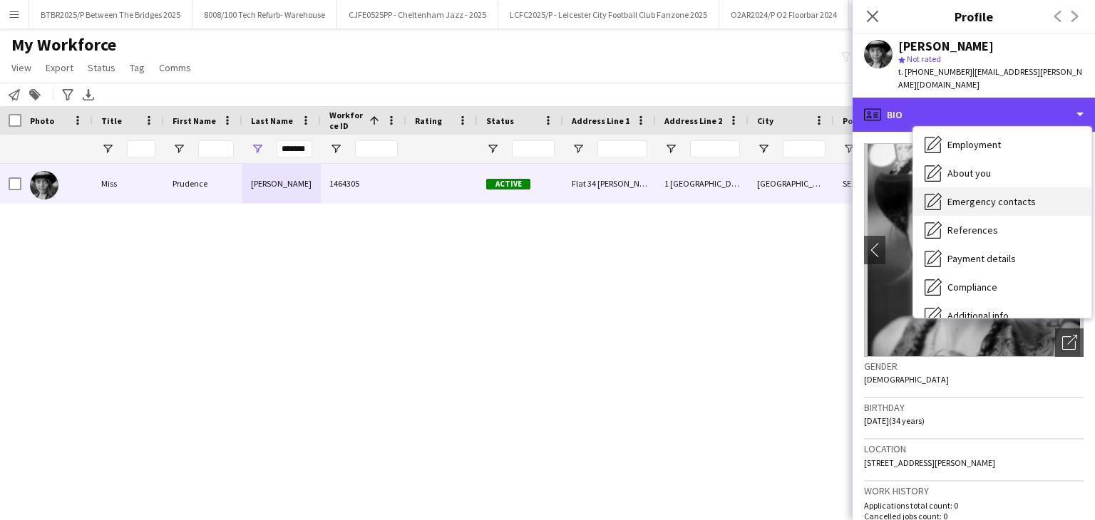
scroll to position [191, 0]
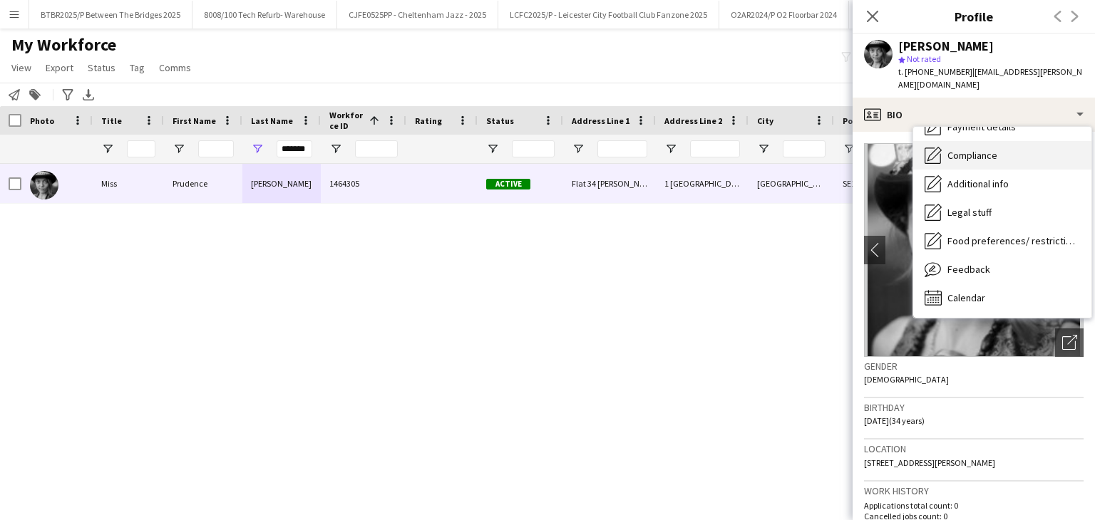
click at [991, 152] on div "Compliance Compliance" at bounding box center [1002, 155] width 178 height 29
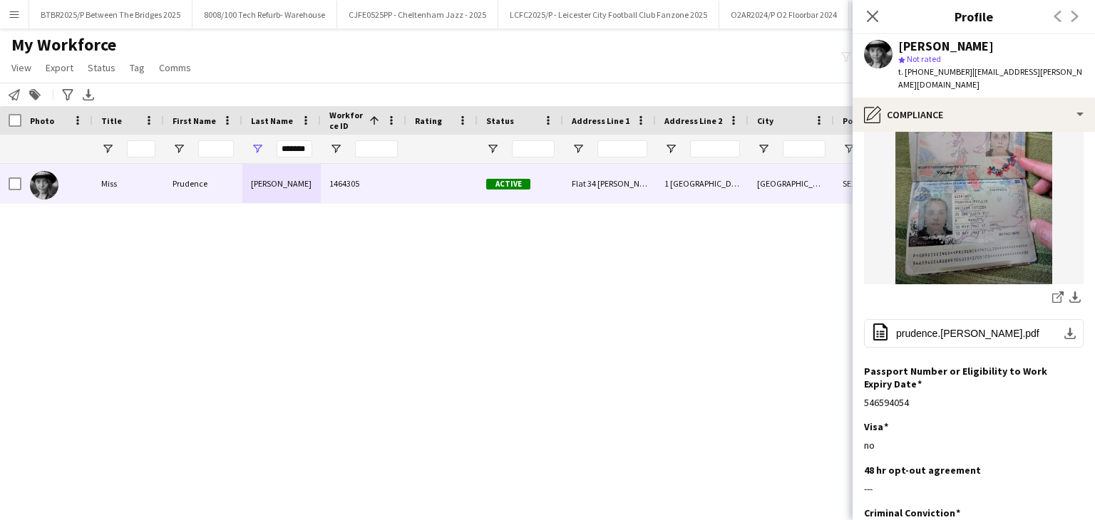
scroll to position [198, 0]
click at [955, 329] on span "prudence.[PERSON_NAME].pdf" at bounding box center [967, 334] width 143 height 11
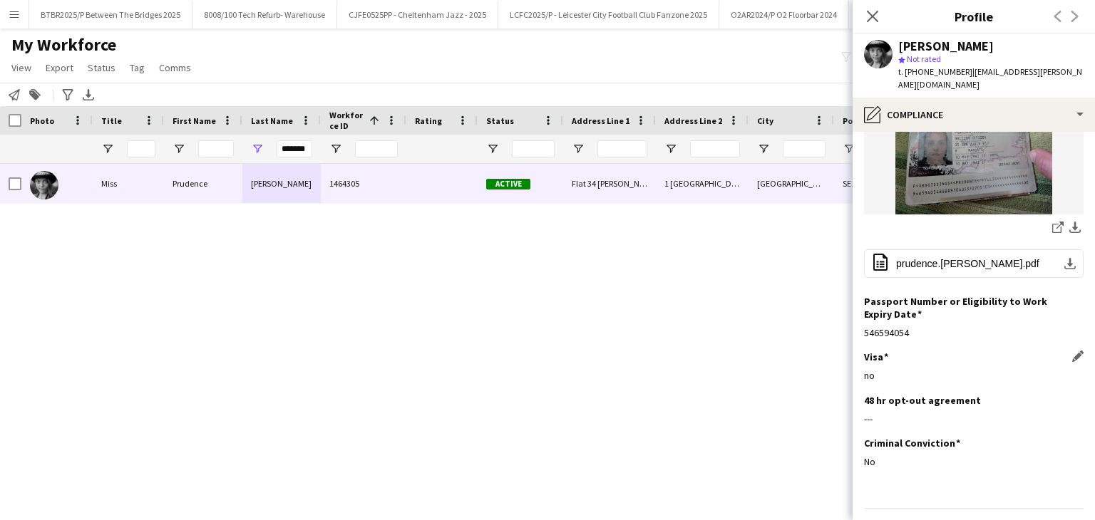
scroll to position [269, 0]
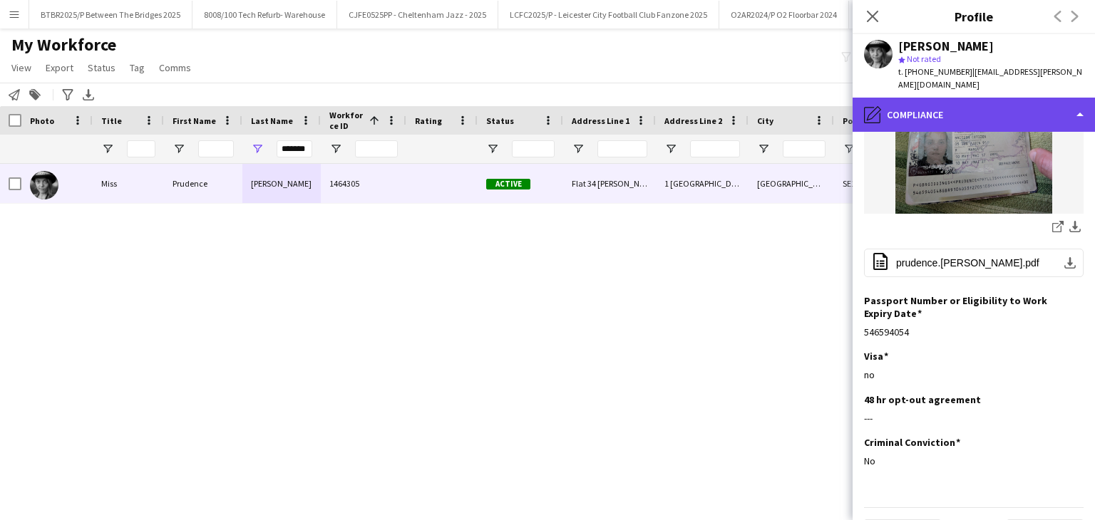
click at [944, 105] on div "pencil4 Compliance" at bounding box center [974, 115] width 242 height 34
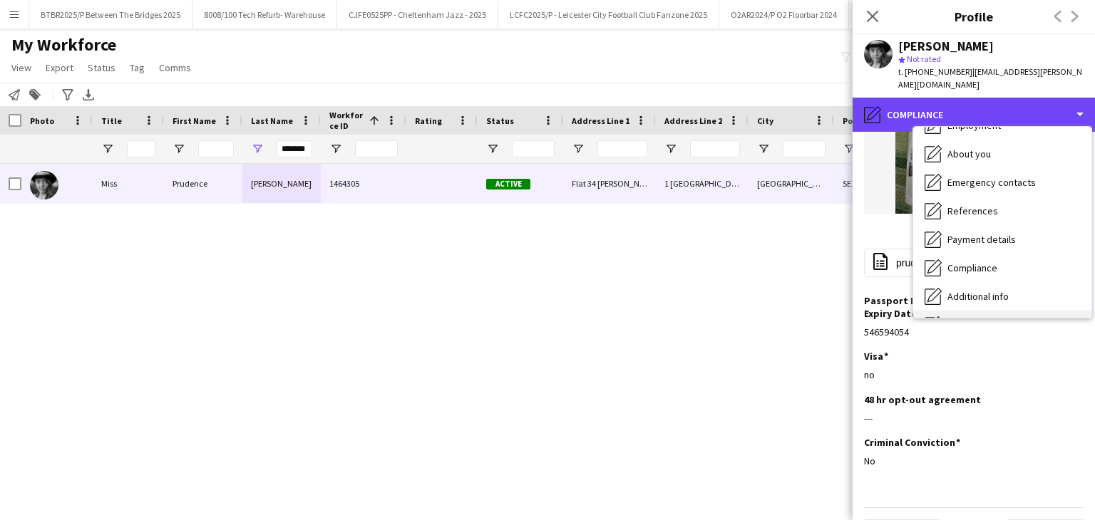
scroll to position [0, 0]
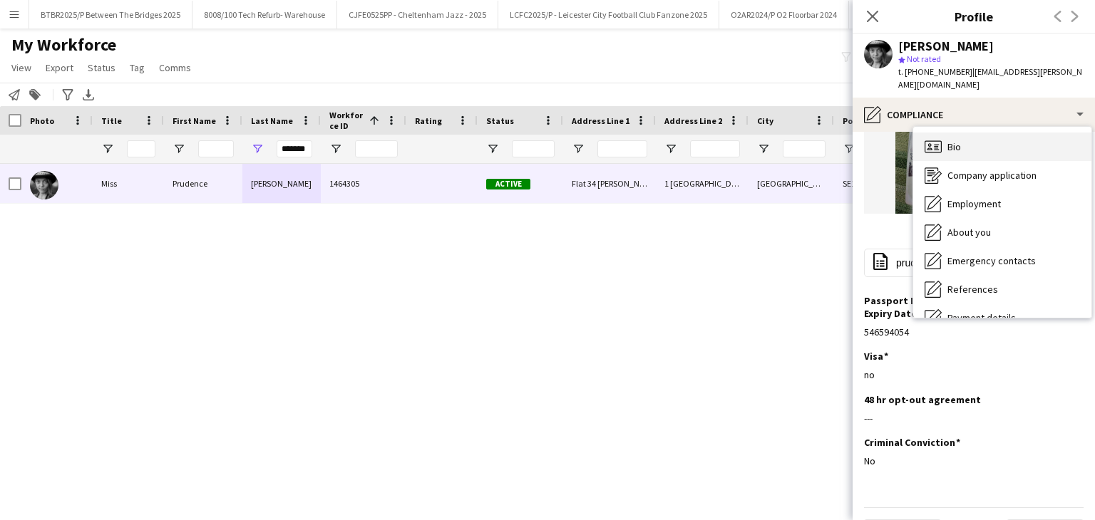
click at [962, 137] on div "Bio Bio" at bounding box center [1002, 147] width 178 height 29
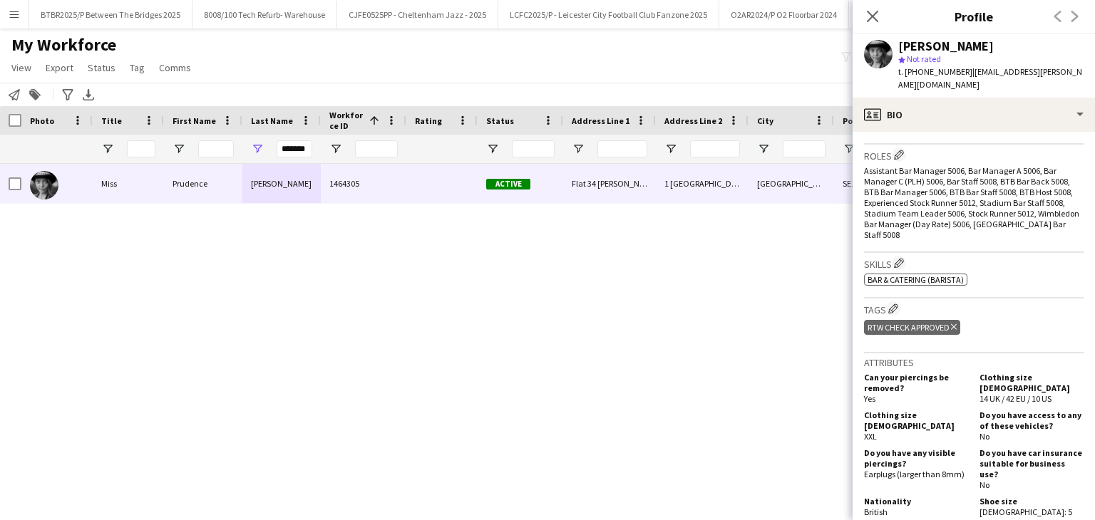
scroll to position [428, 0]
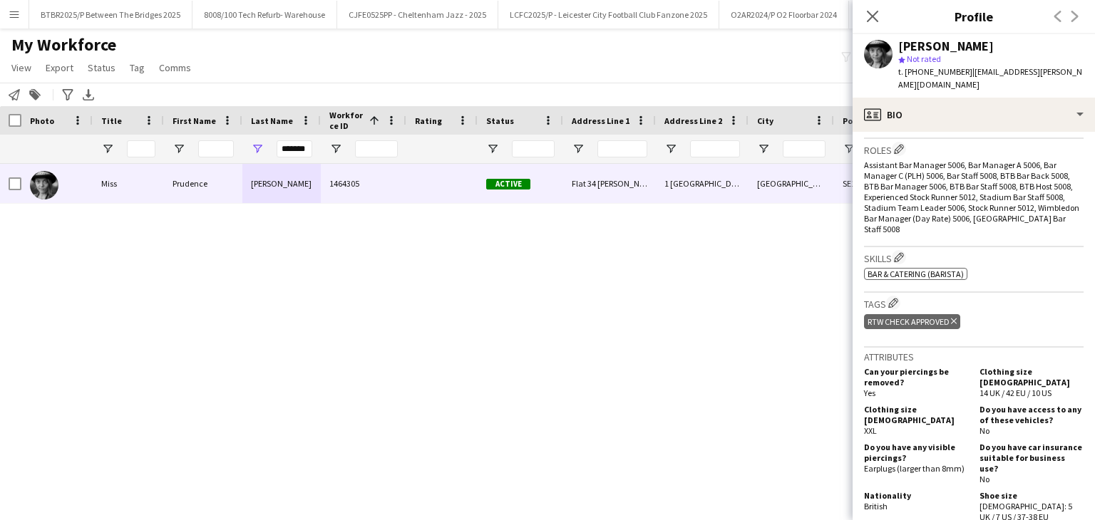
drag, startPoint x: 665, startPoint y: 319, endPoint x: 776, endPoint y: 123, distance: 225.1
click at [666, 319] on div "[PERSON_NAME] 1464305 Active Flat 34 [PERSON_NAME][STREET_ADDRESS] [DATE] 0 [EM…" at bounding box center [526, 324] width 1052 height 321
click at [868, 9] on icon "Close pop-in" at bounding box center [873, 16] width 14 height 14
